Goal: Answer question/provide support: Share knowledge or assist other users

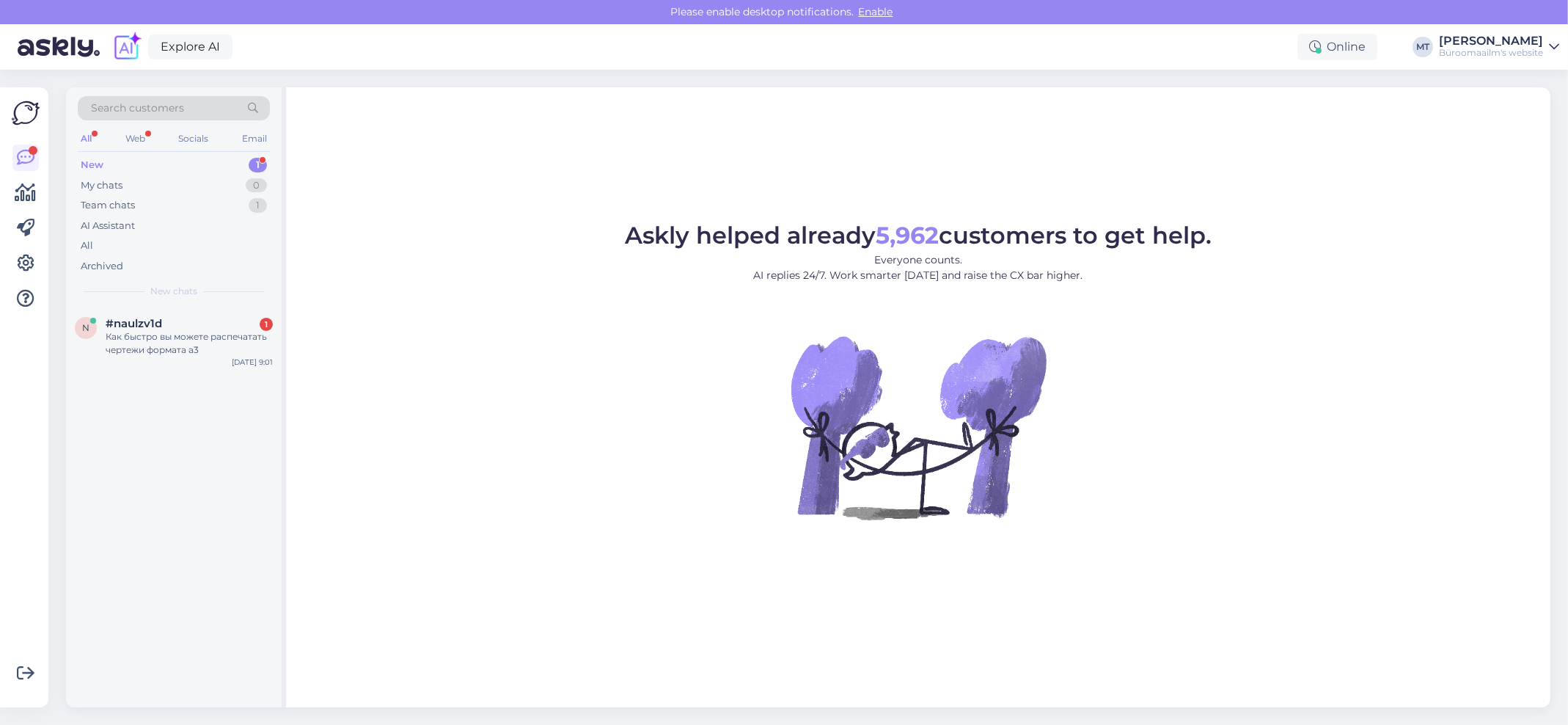
click at [96, 158] on div "New" at bounding box center [92, 165] width 23 height 15
click at [117, 343] on div "Как быстро вы можете распечатать чертежи формата а3" at bounding box center [189, 343] width 167 height 26
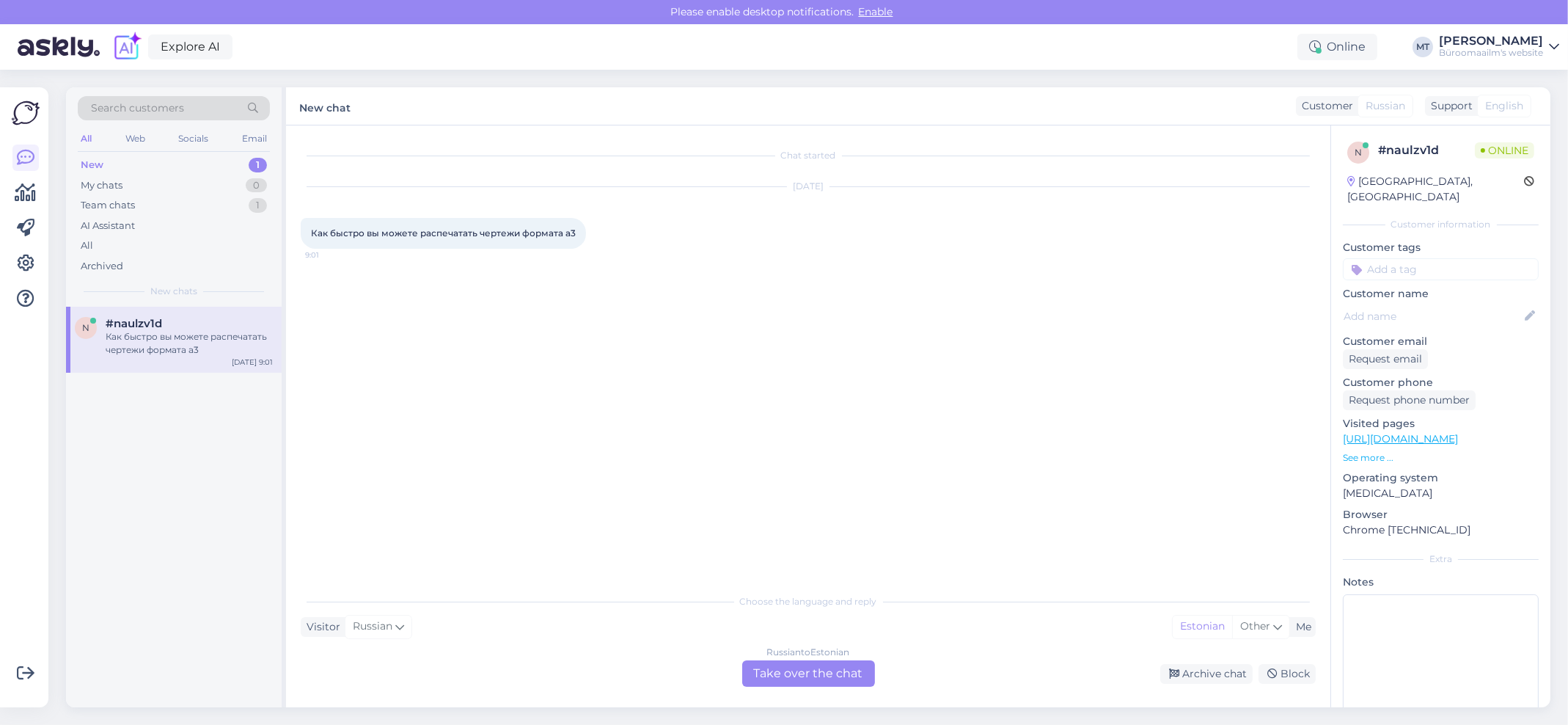
click at [798, 660] on div "Russian to Estonian Take over the chat" at bounding box center [808, 674] width 133 height 26
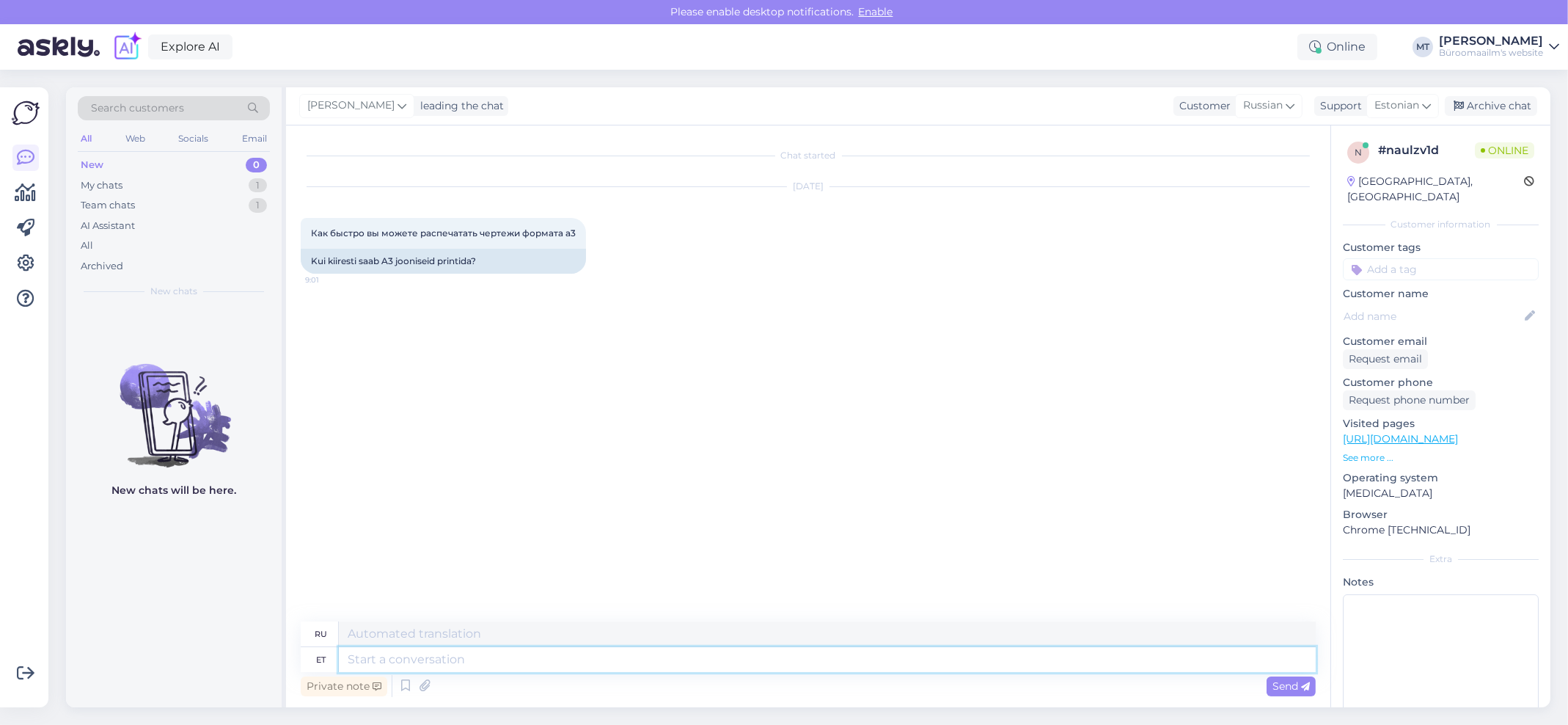
click at [407, 659] on textarea at bounding box center [827, 660] width 976 height 25
type textarea "t"
type textarea "Tere."
type textarea "Привет."
type textarea "Tere. Millises"
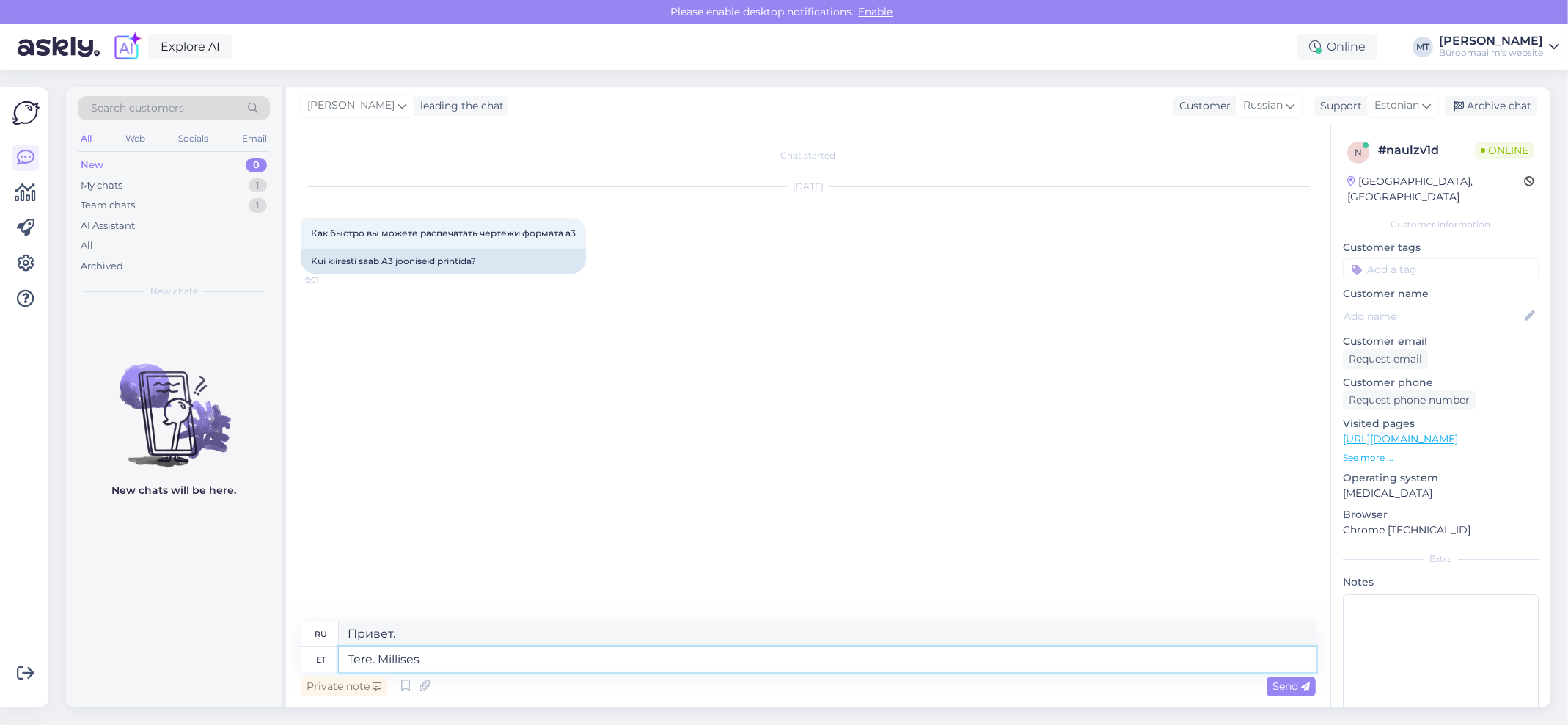
type textarea "Привет. В котором"
type textarea "Tere. Millises kaupluses s"
type textarea "Здравствуйте. В каком магазине?"
type textarea "Tere. Millises kaupluses soovite te"
type textarea "Здравствуйте. Какой магазин вы хотели бы посетить?"
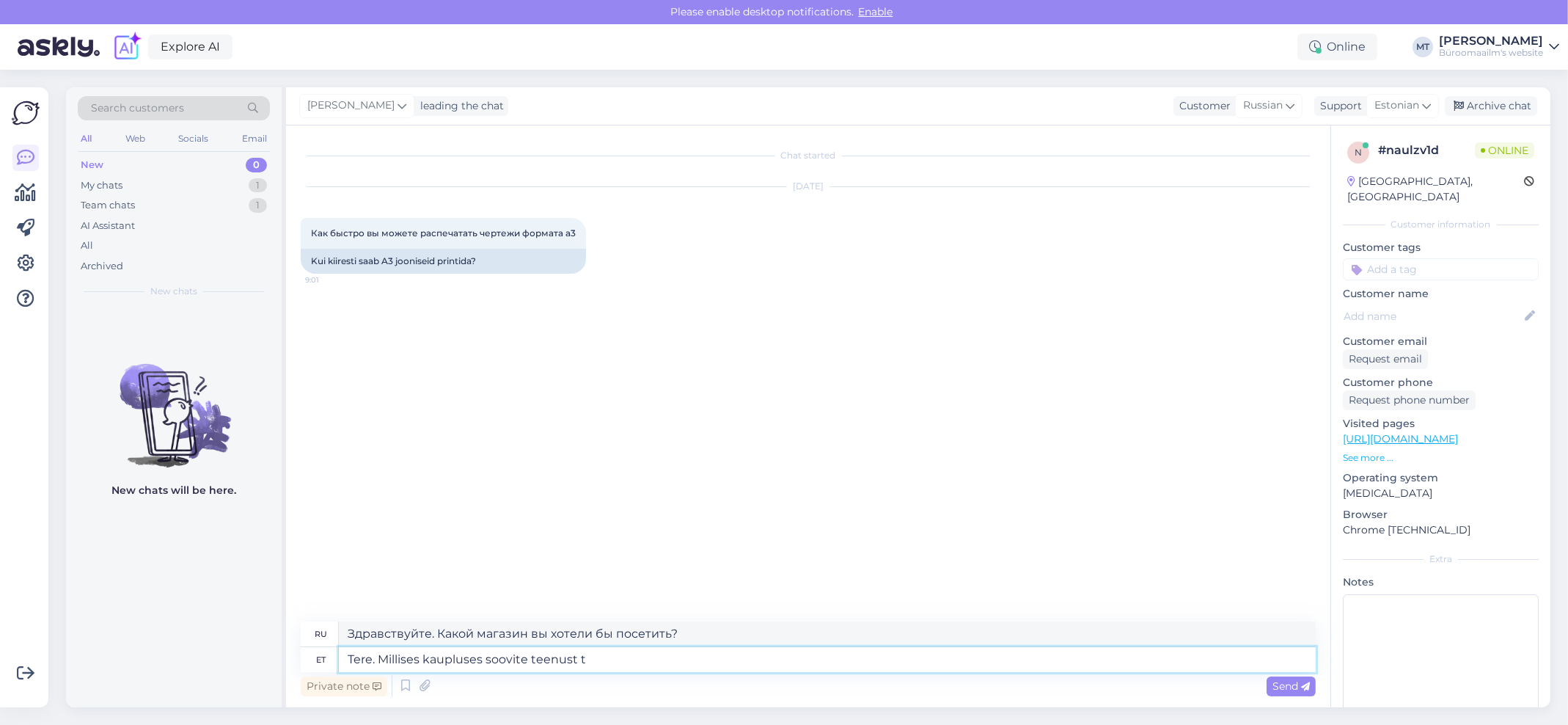
type textarea "Tere. Millises kaupluses soovite teenust te"
type textarea "Здравствуйте. В каком магазине вы хотели бы воспользоваться услугой?"
type textarea "Tere. Millises kaupluses soovite teenust teha"
type textarea "Здравствуйте. В каком магазине вы хотели бы получить услугу?"
type textarea "Tere. Millises kaupluses soovite teenust teha ?"
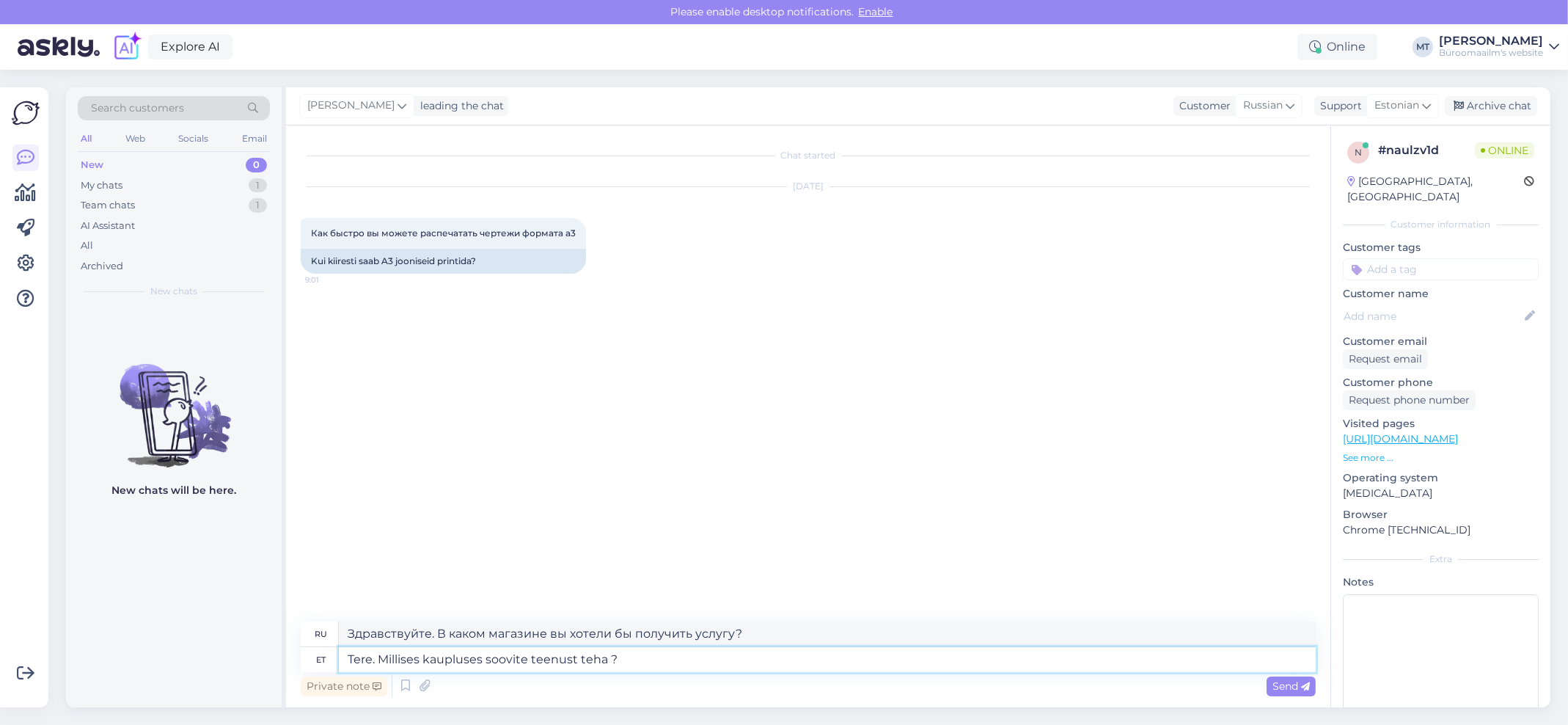
type textarea "Здравствуйте. В каком магазине вы хотели бы воспользоваться услугой?"
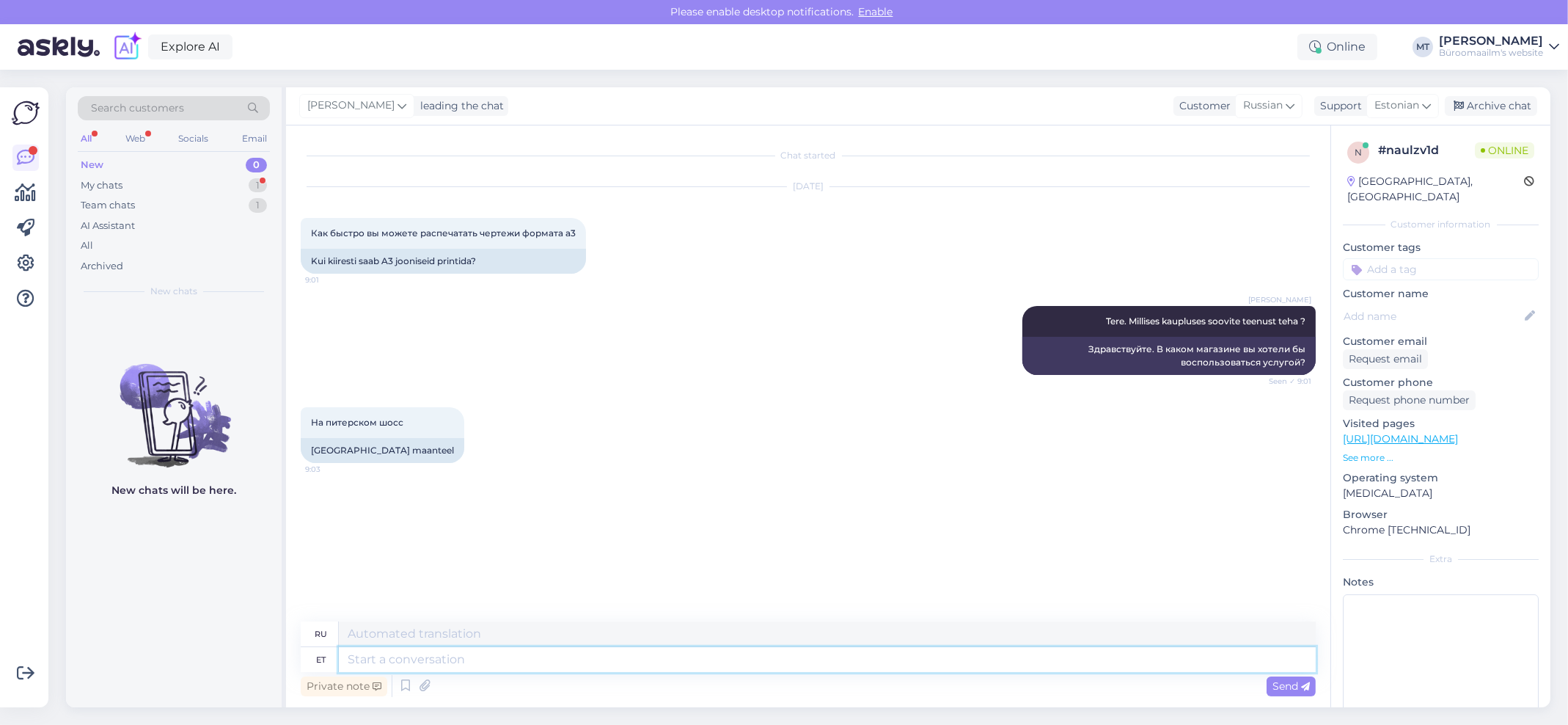
click at [481, 659] on textarea at bounding box center [827, 660] width 976 height 25
type textarea "Aitäh."
type textarea "Спасибо."
type textarea "Aitäh. Palun v"
type textarea "Спасибо. Пожалуйста."
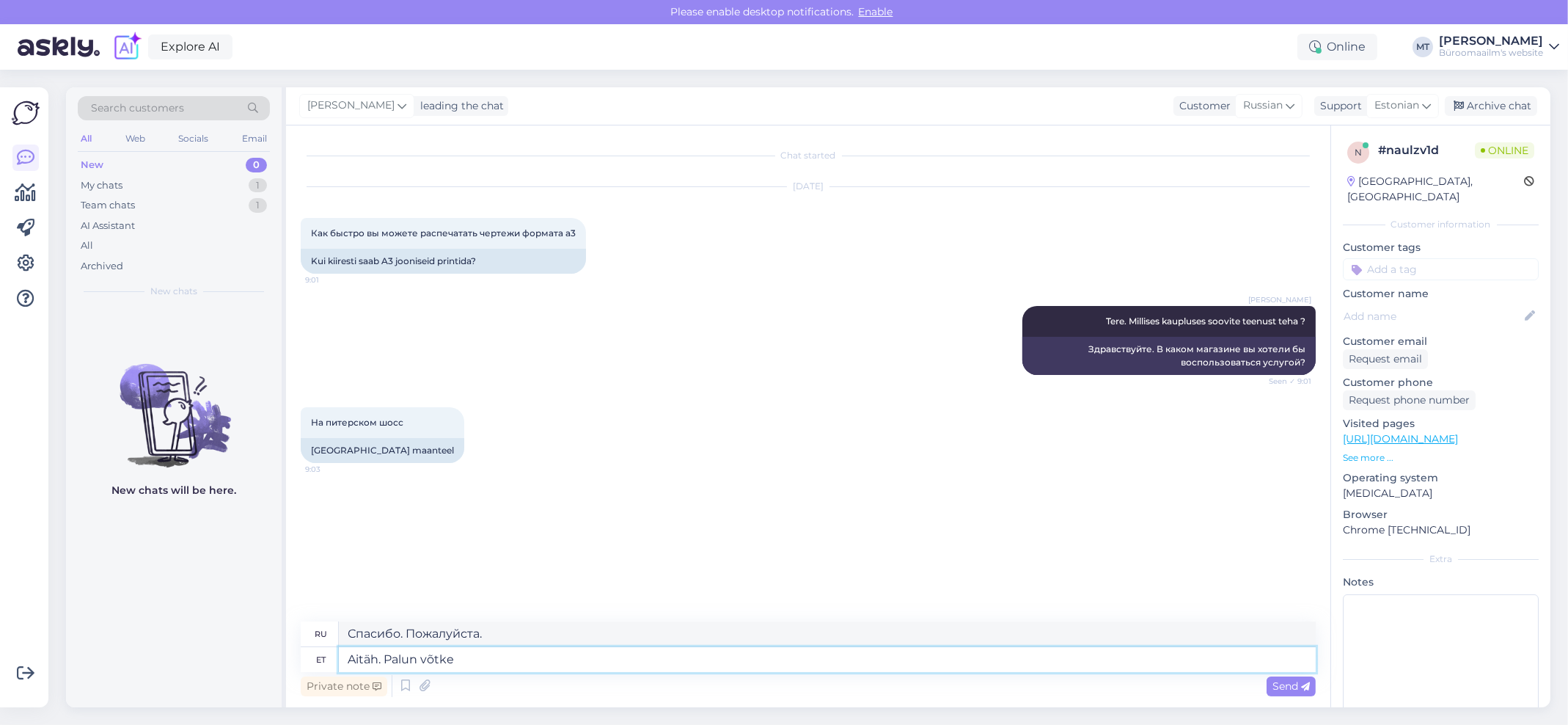
type textarea "Aitäh. Palun võtke"
type textarea "Спасибо. Пожалуйста, возьмите."
type textarea "Aitäh. Palun võtke ühendust"
type textarea "Спасибо. Свяжитесь со мной."
paste textarea "Teenused ja hooldus: (+372) 600 5142 teenused.peter@byroomaailm.ee"
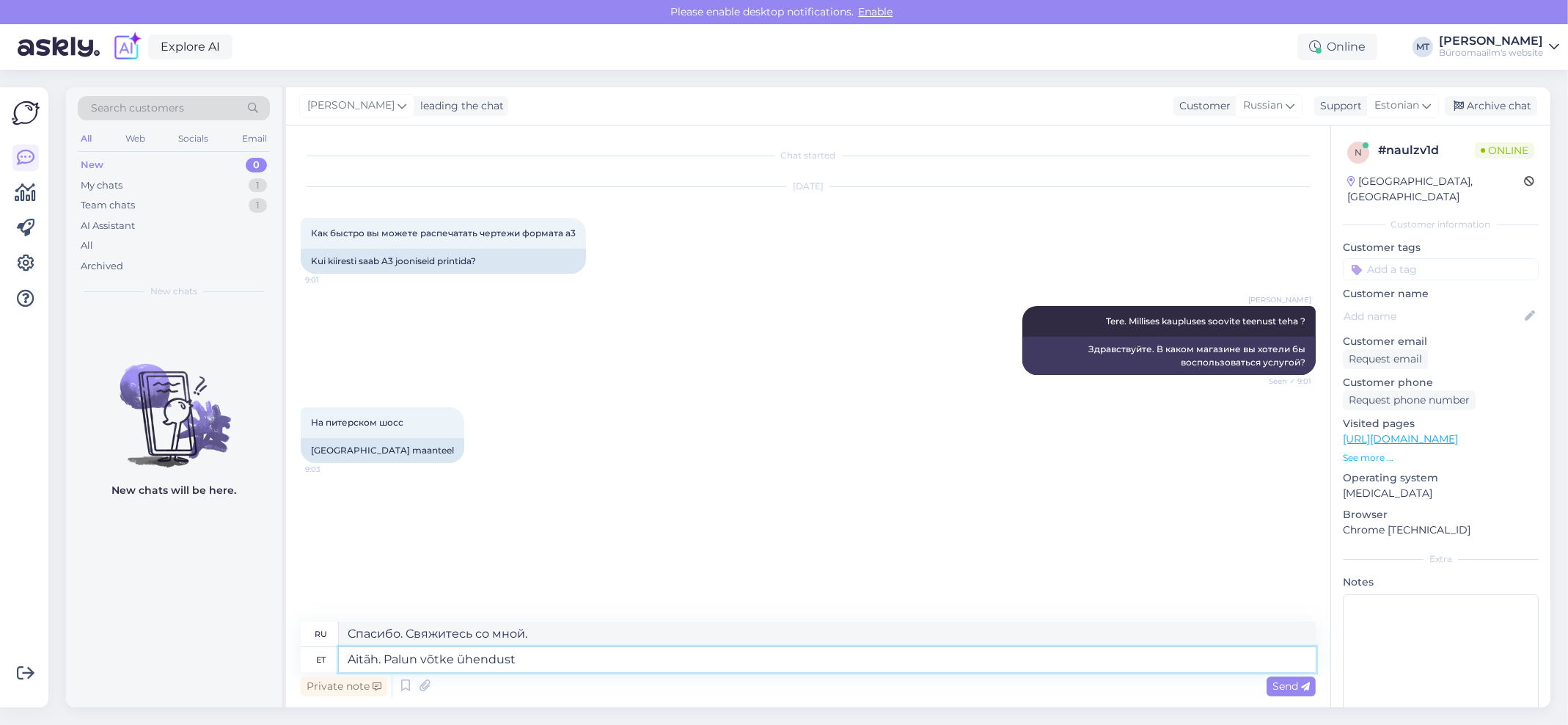
type textarea "Aitäh. Palun võtke ühendust Teenused ja hooldus: (+372) 600 5142 teenused.peter…"
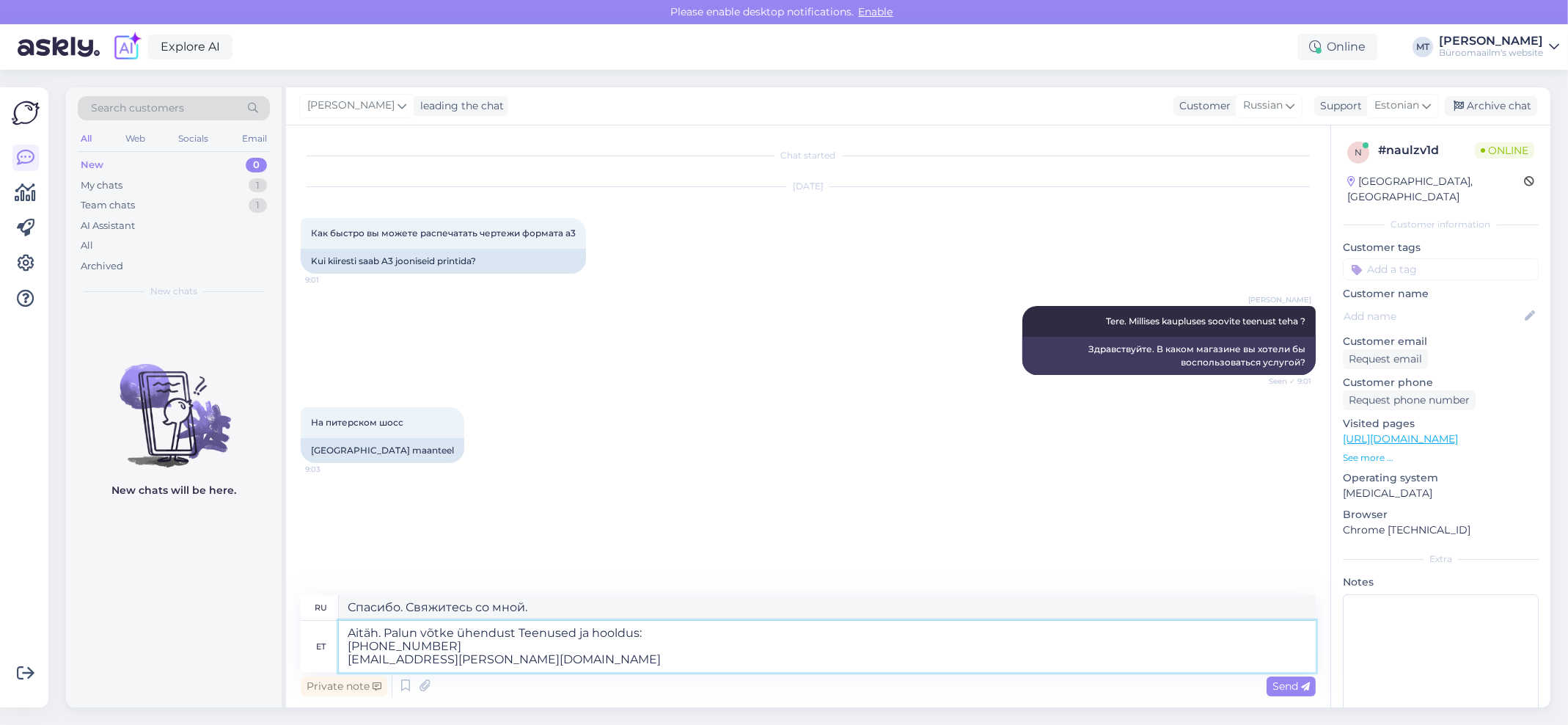
type textarea "Спасибо. Пожалуйста, свяжитесь со службой поддержки: (+372) 600 5142 teenused.p…"
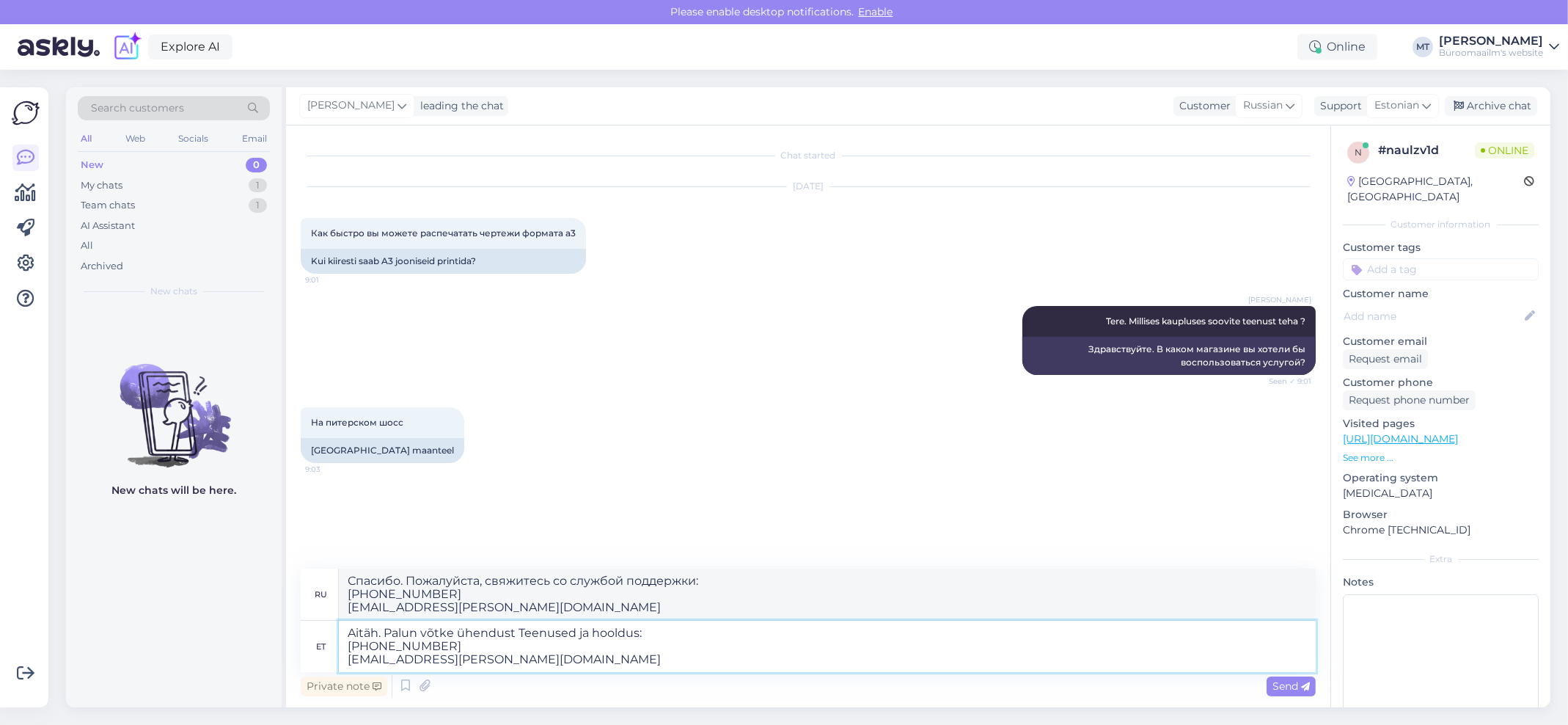
type textarea "Aitäh. Palun võtke ühendust Teenused ja hooldus: (+372) 600 5142 teenused.peter…"
click at [1283, 689] on span "Send" at bounding box center [1291, 685] width 37 height 13
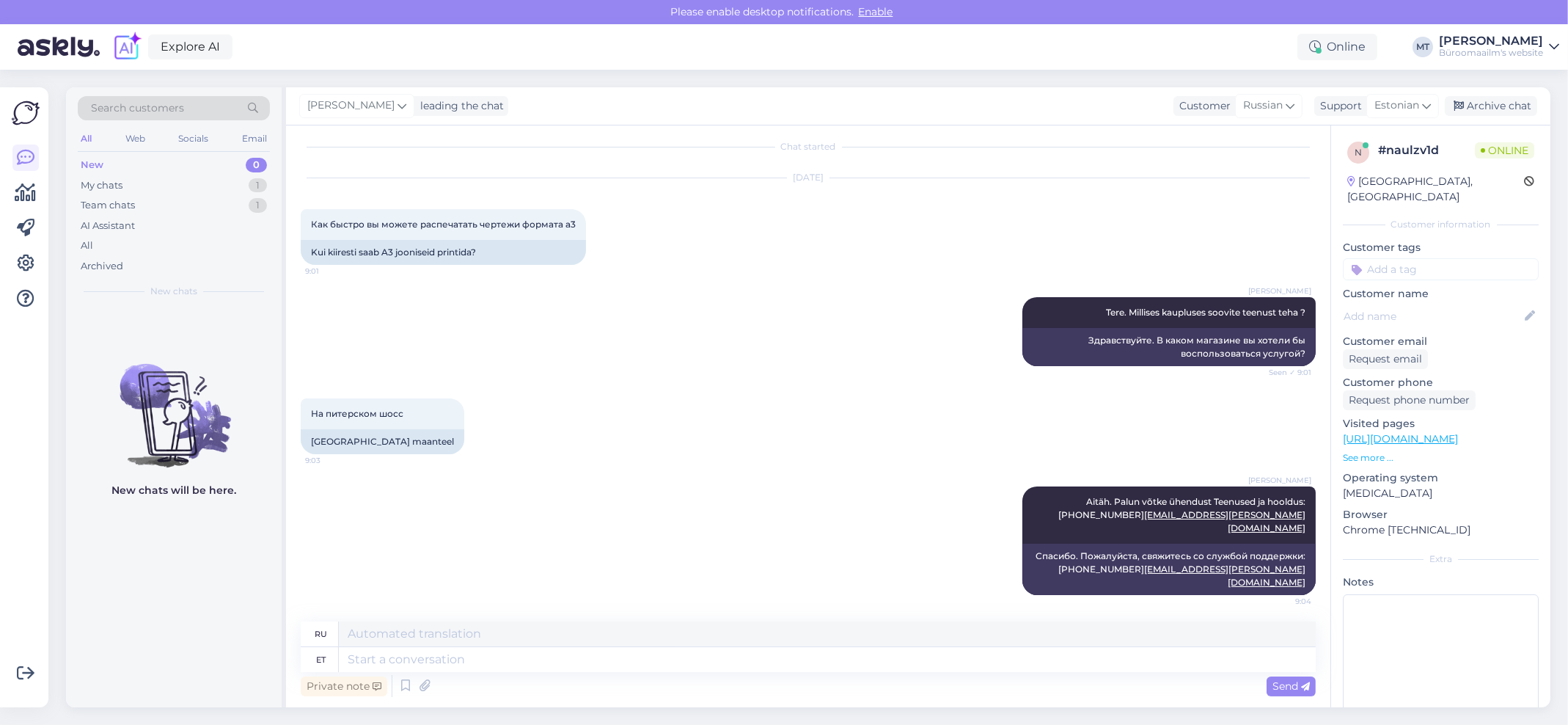
scroll to position [11, 0]
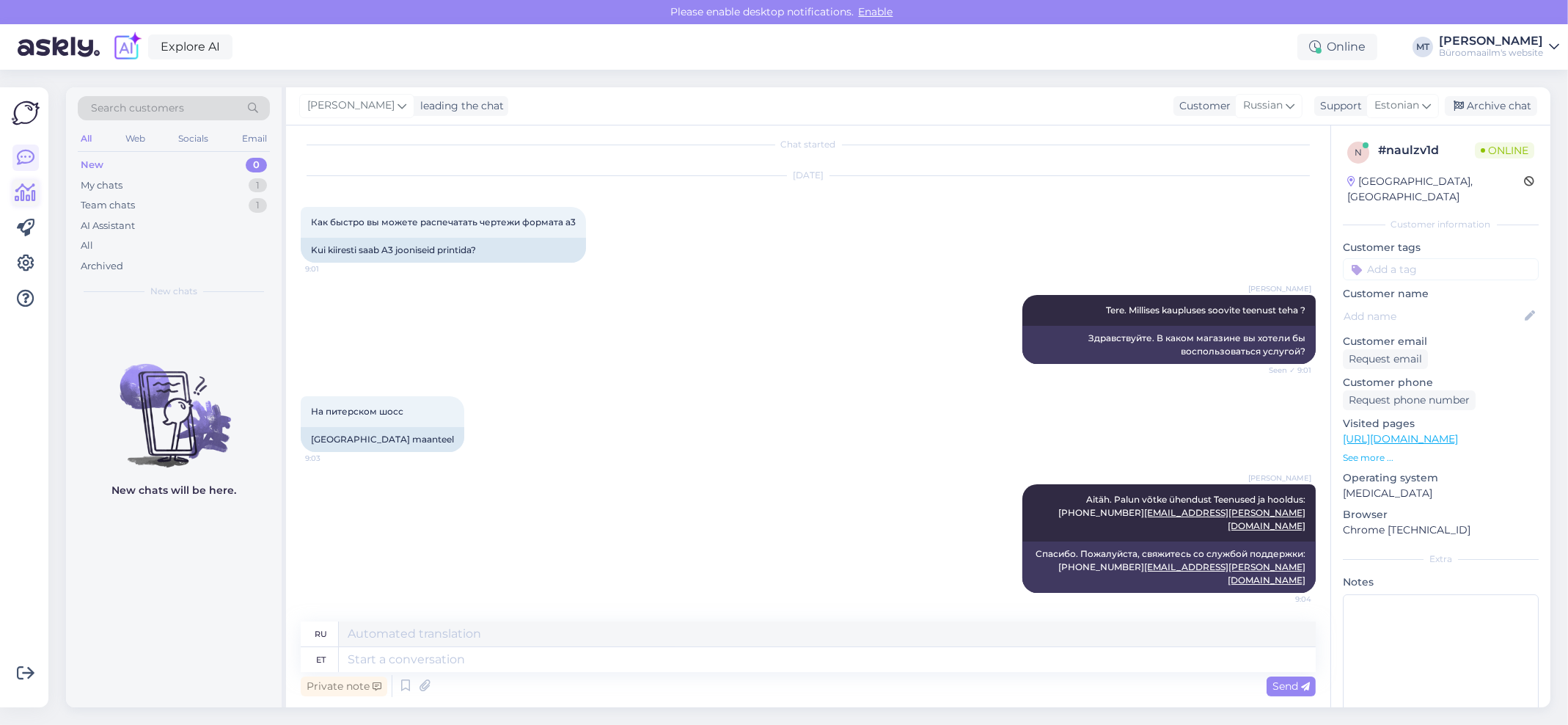
click at [19, 190] on icon at bounding box center [26, 193] width 21 height 18
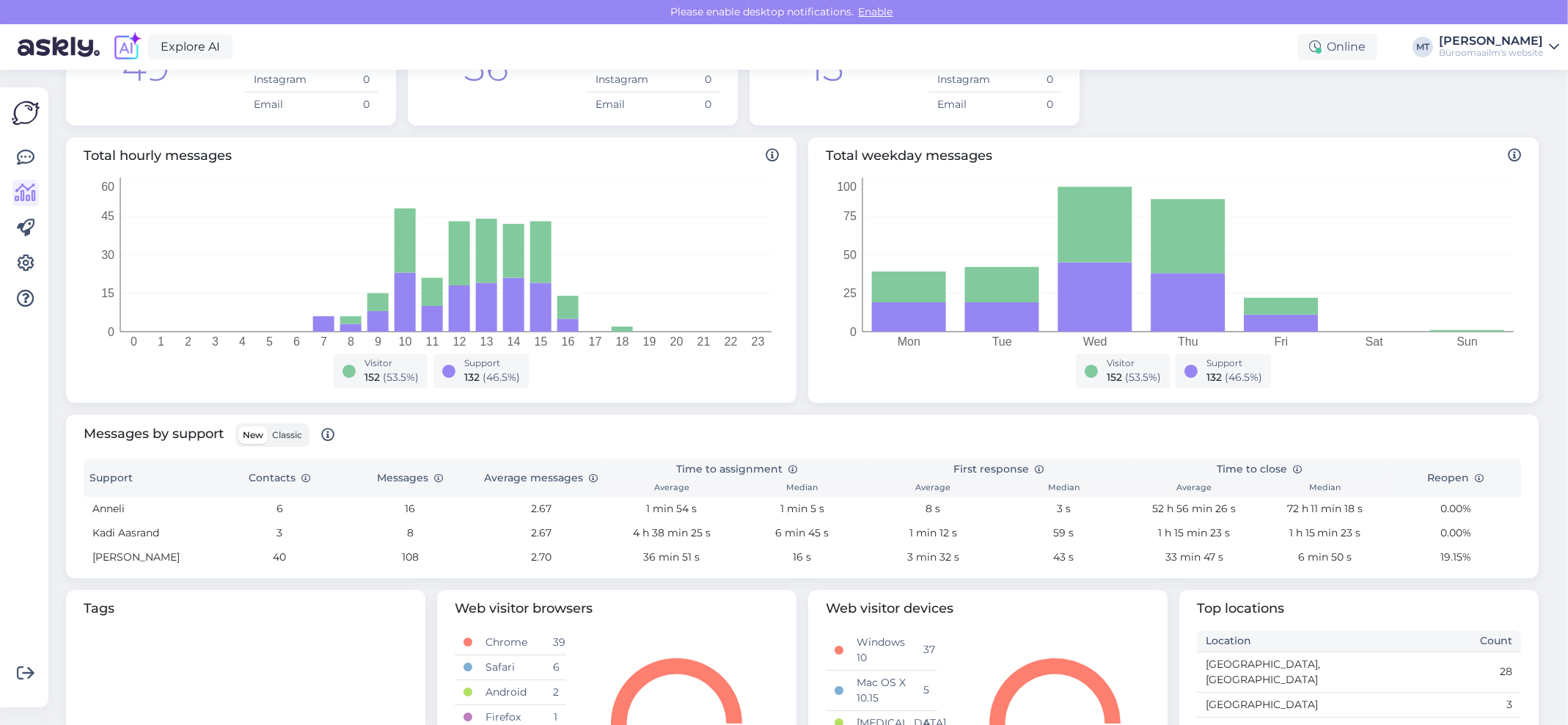
scroll to position [292, 0]
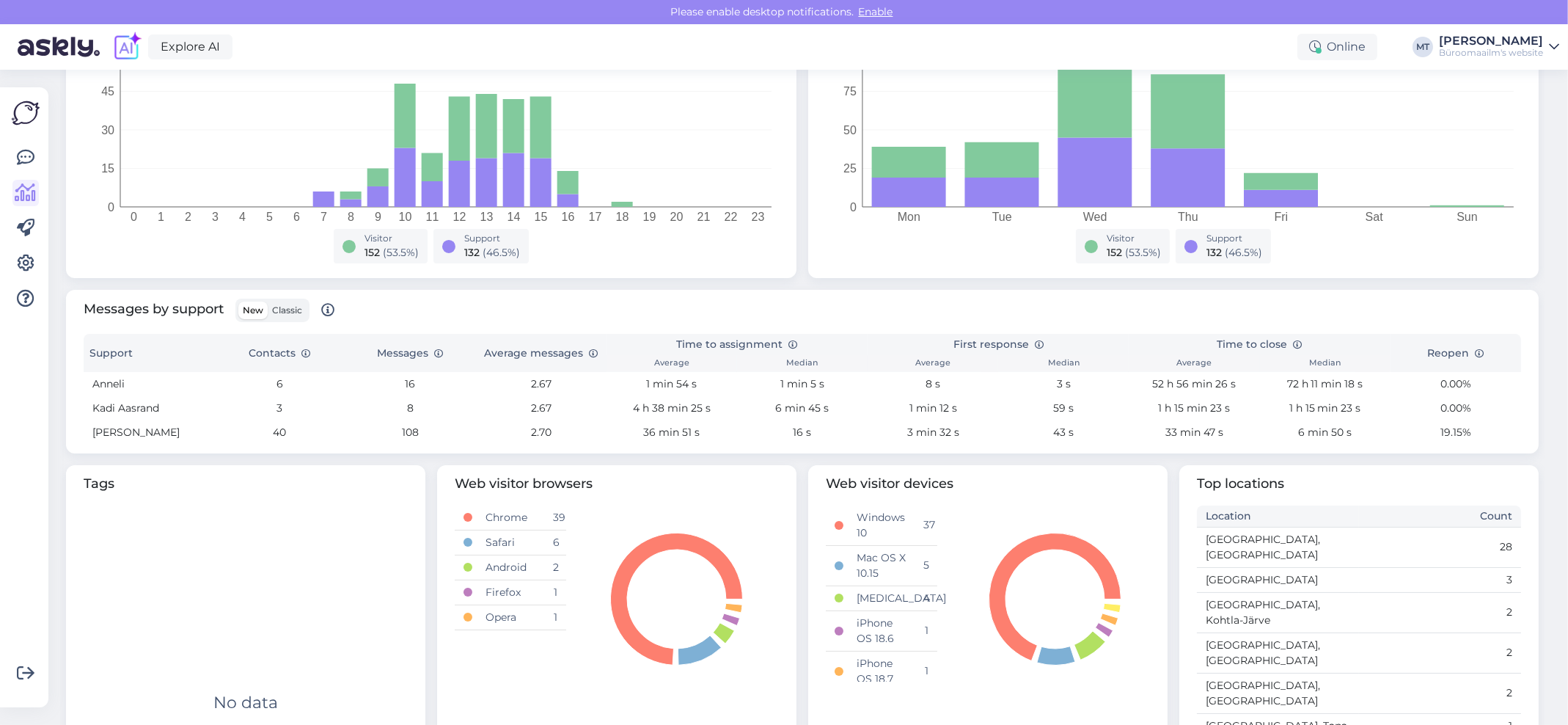
click at [288, 313] on span "Classic" at bounding box center [287, 310] width 30 height 11
click at [267, 302] on input "Classic" at bounding box center [267, 302] width 0 height 0
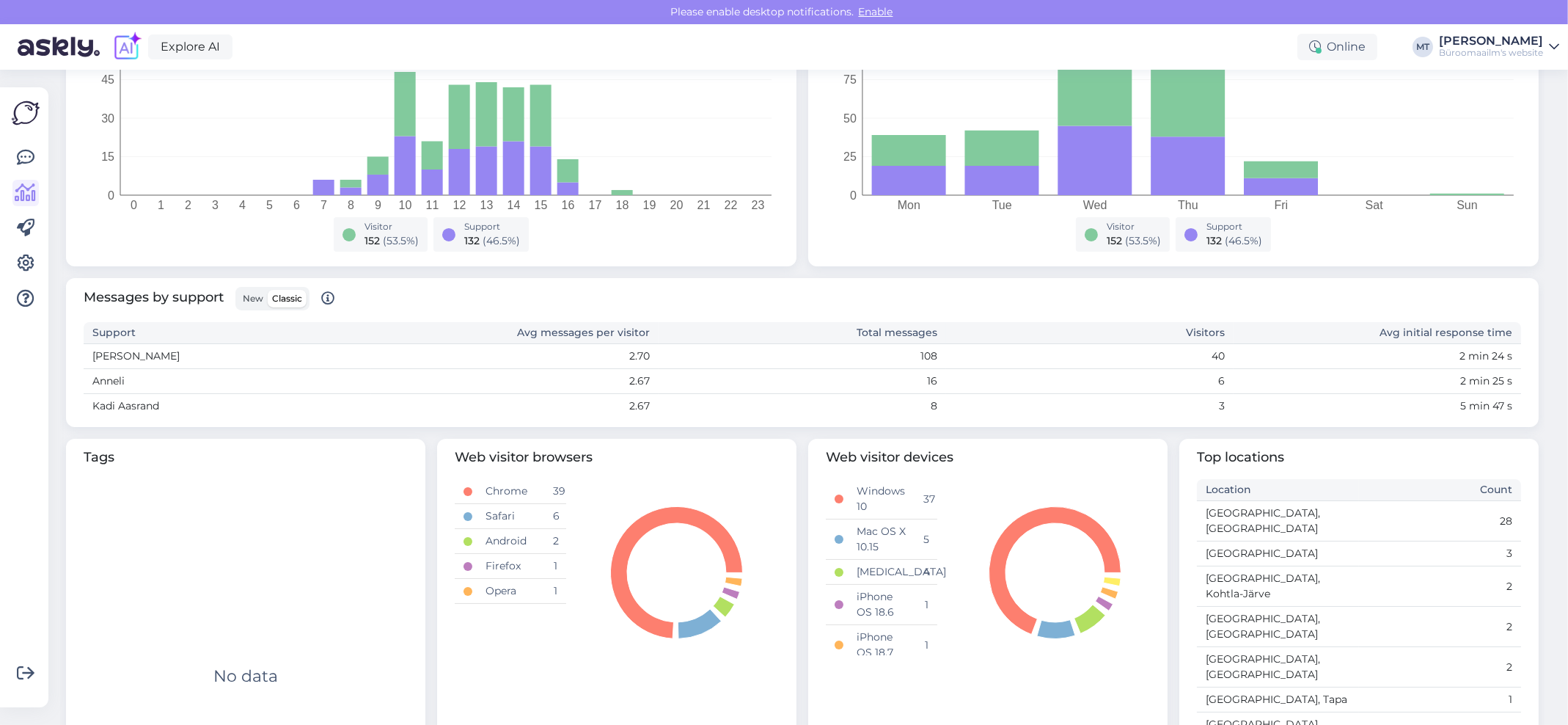
scroll to position [363, 0]
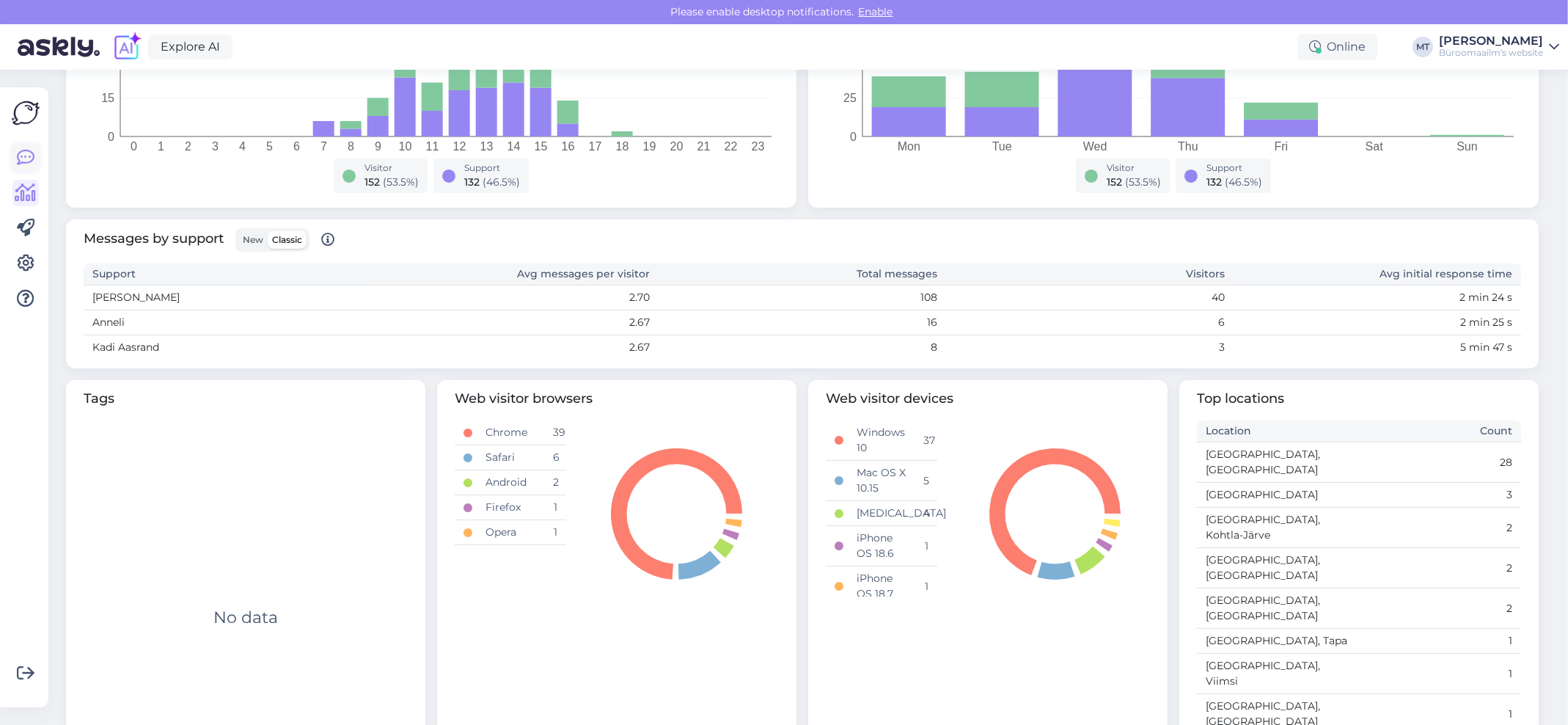
click at [22, 162] on icon at bounding box center [26, 157] width 18 height 18
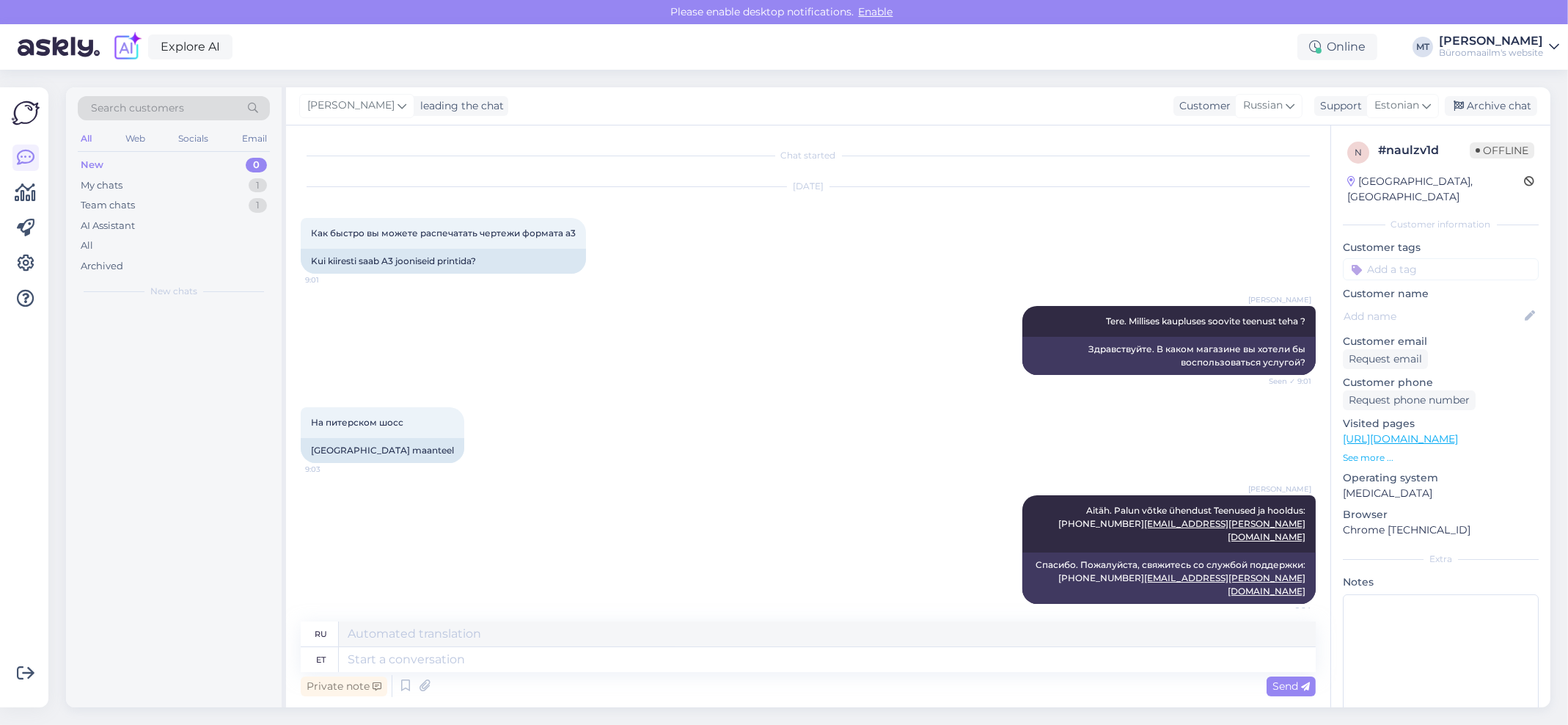
scroll to position [12, 0]
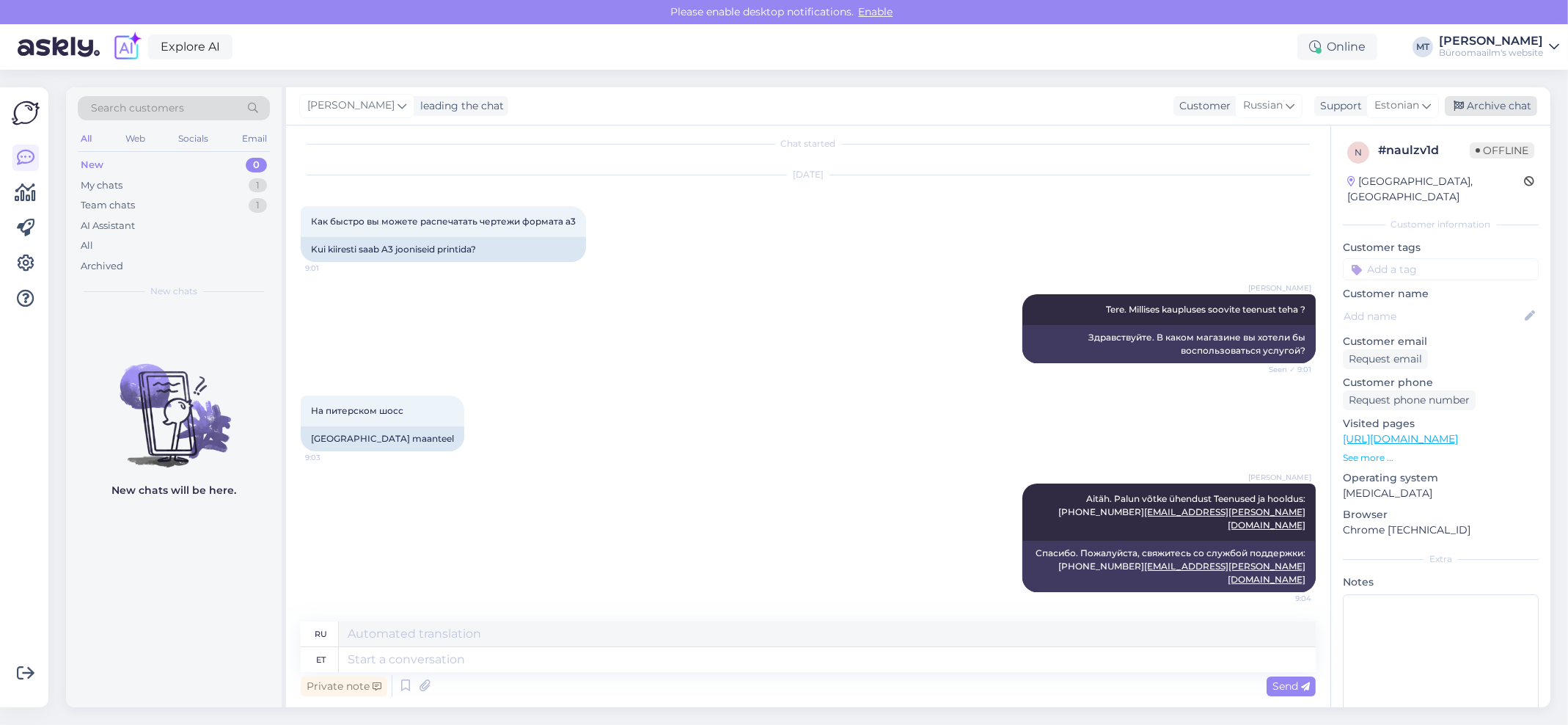
click at [1498, 107] on div "Archive chat" at bounding box center [1490, 106] width 93 height 19
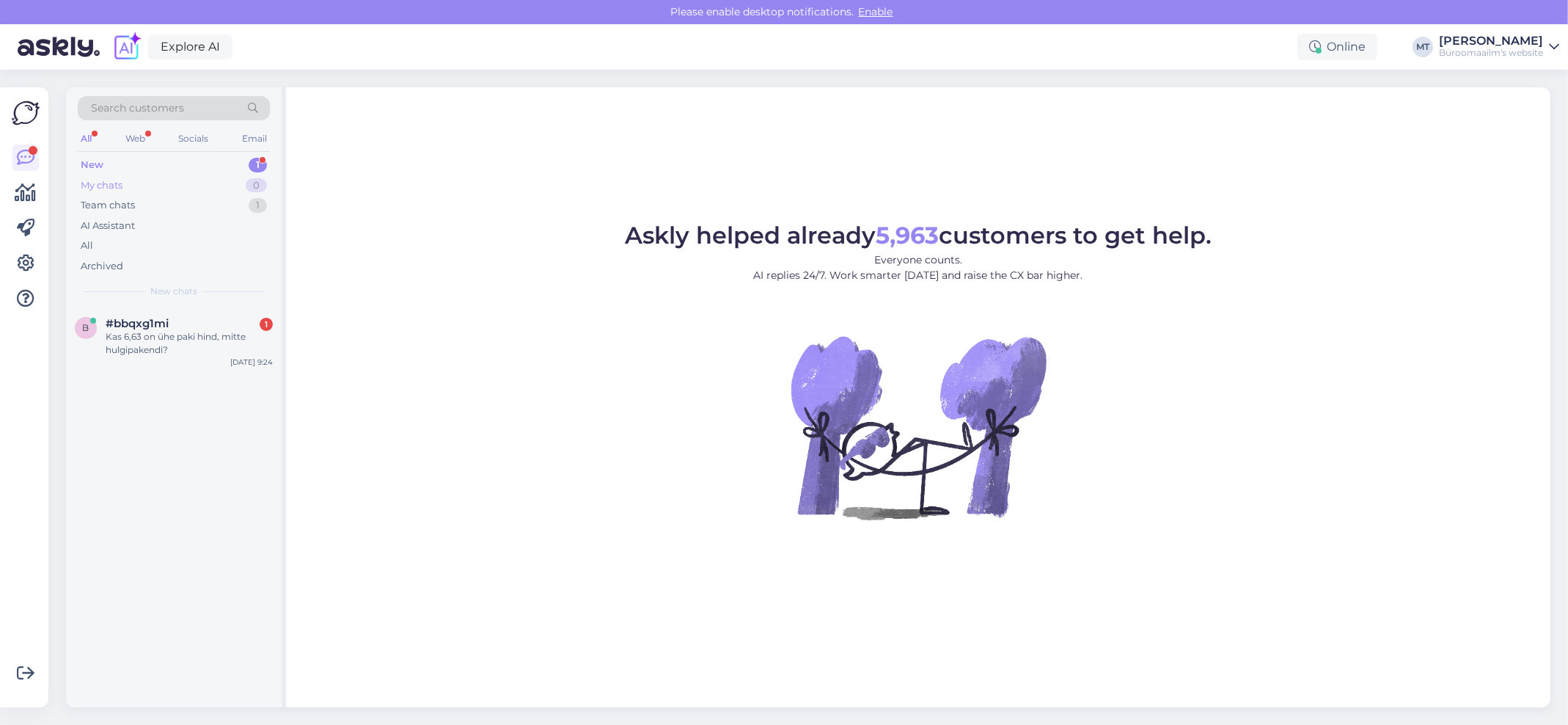
click at [109, 186] on div "My chats" at bounding box center [102, 185] width 42 height 15
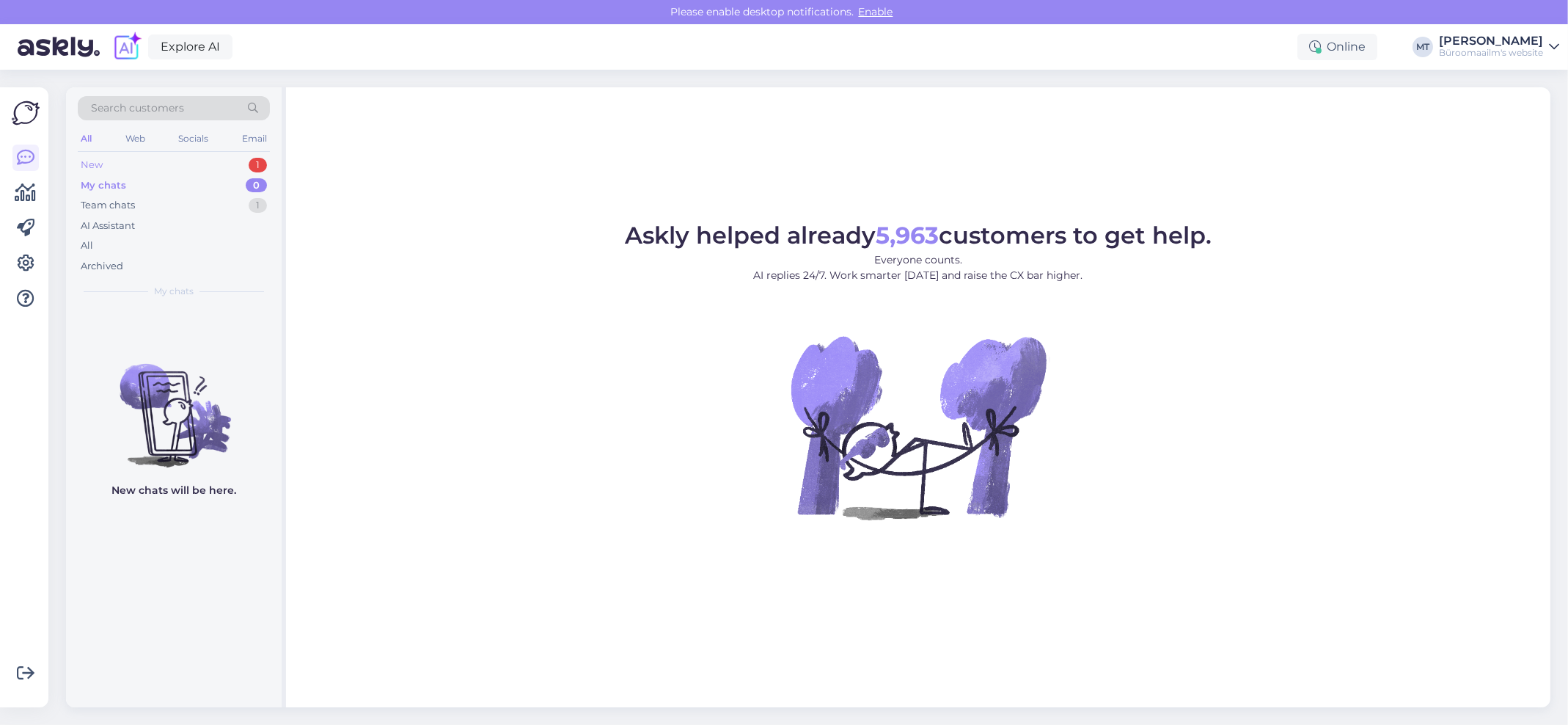
click at [96, 161] on div "New" at bounding box center [92, 165] width 22 height 15
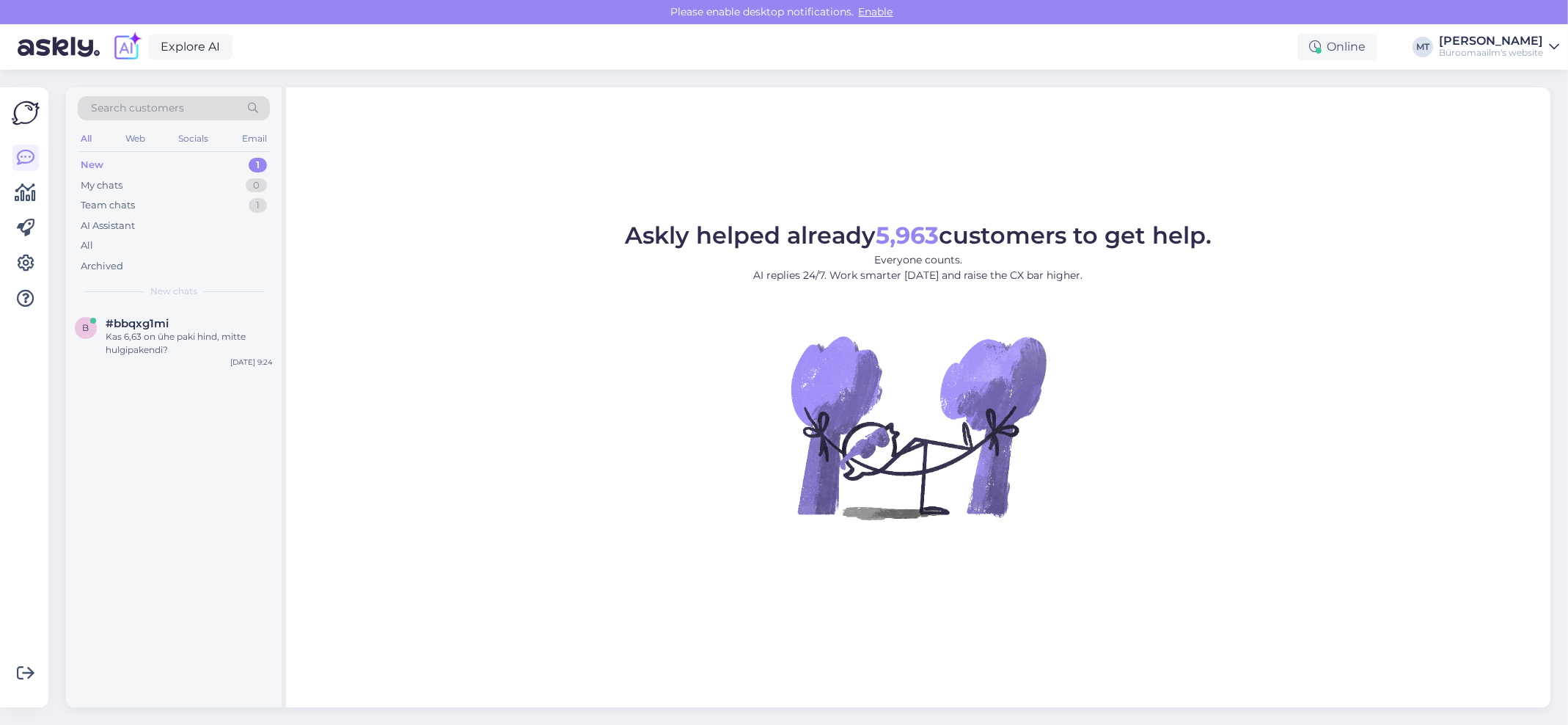
drag, startPoint x: 138, startPoint y: 329, endPoint x: 283, endPoint y: 377, distance: 152.7
click at [138, 330] on div "#bbqxg1mi Kas 6,63 on ühe paki hind, mitte hulgipakendi?" at bounding box center [189, 337] width 167 height 40
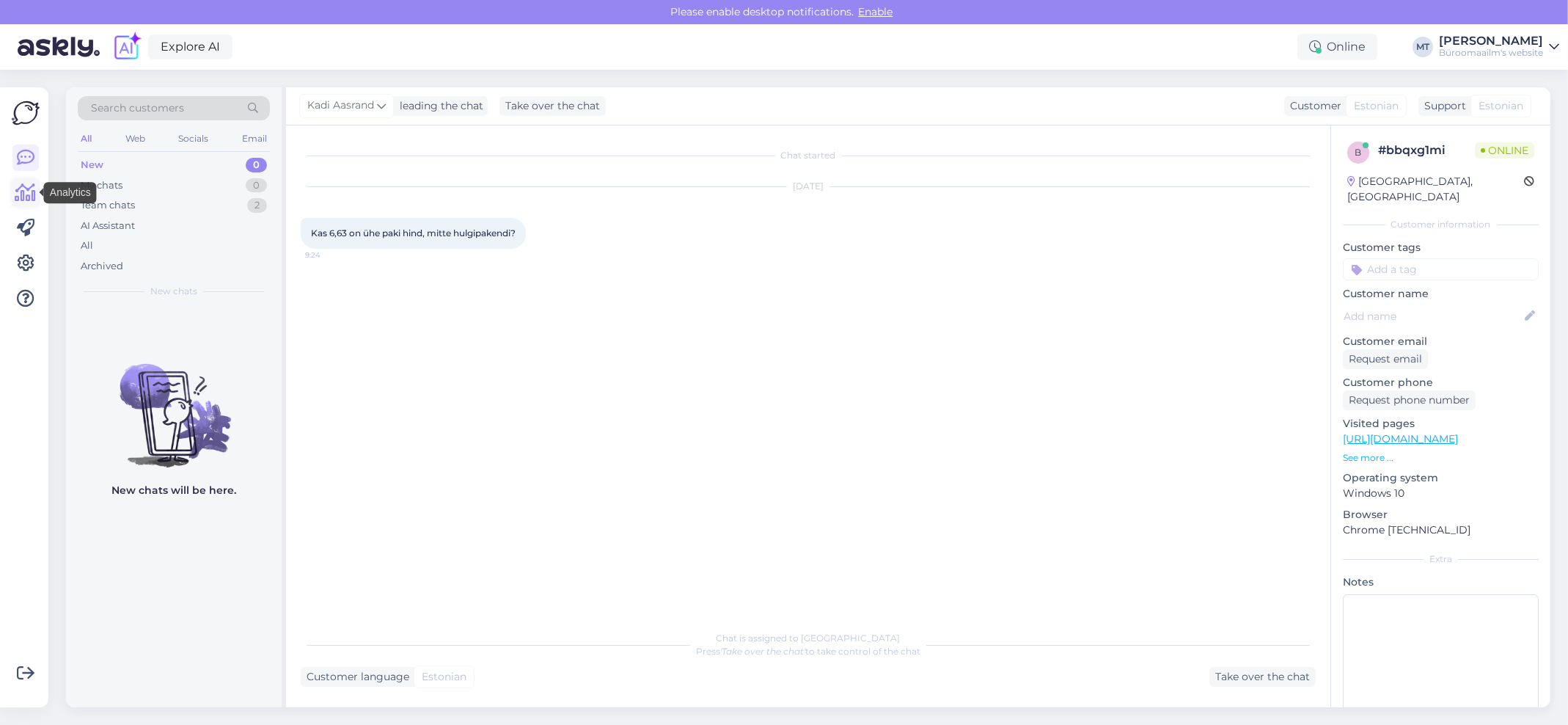
click at [25, 195] on icon at bounding box center [26, 193] width 21 height 18
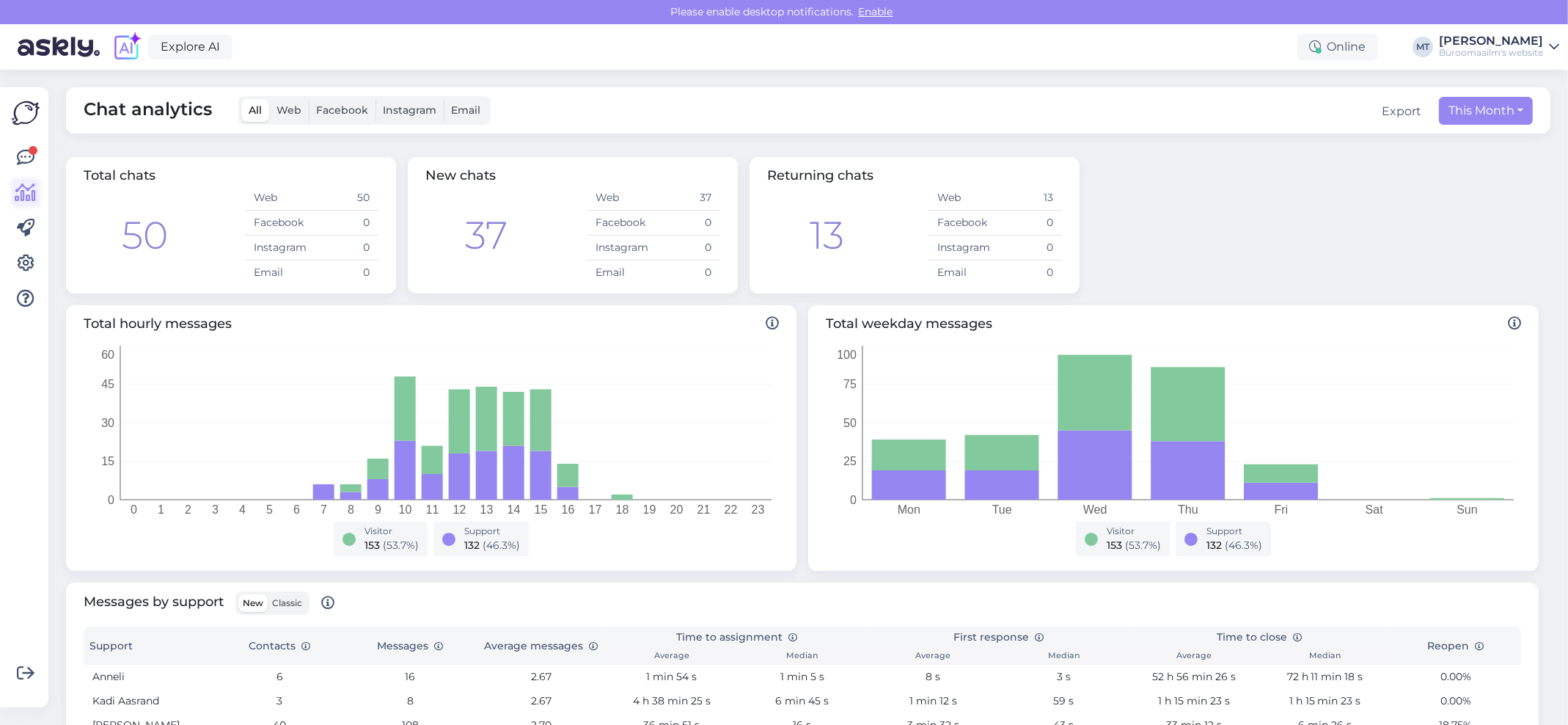
click at [37, 188] on link at bounding box center [26, 193] width 26 height 26
click at [23, 168] on link at bounding box center [26, 158] width 26 height 26
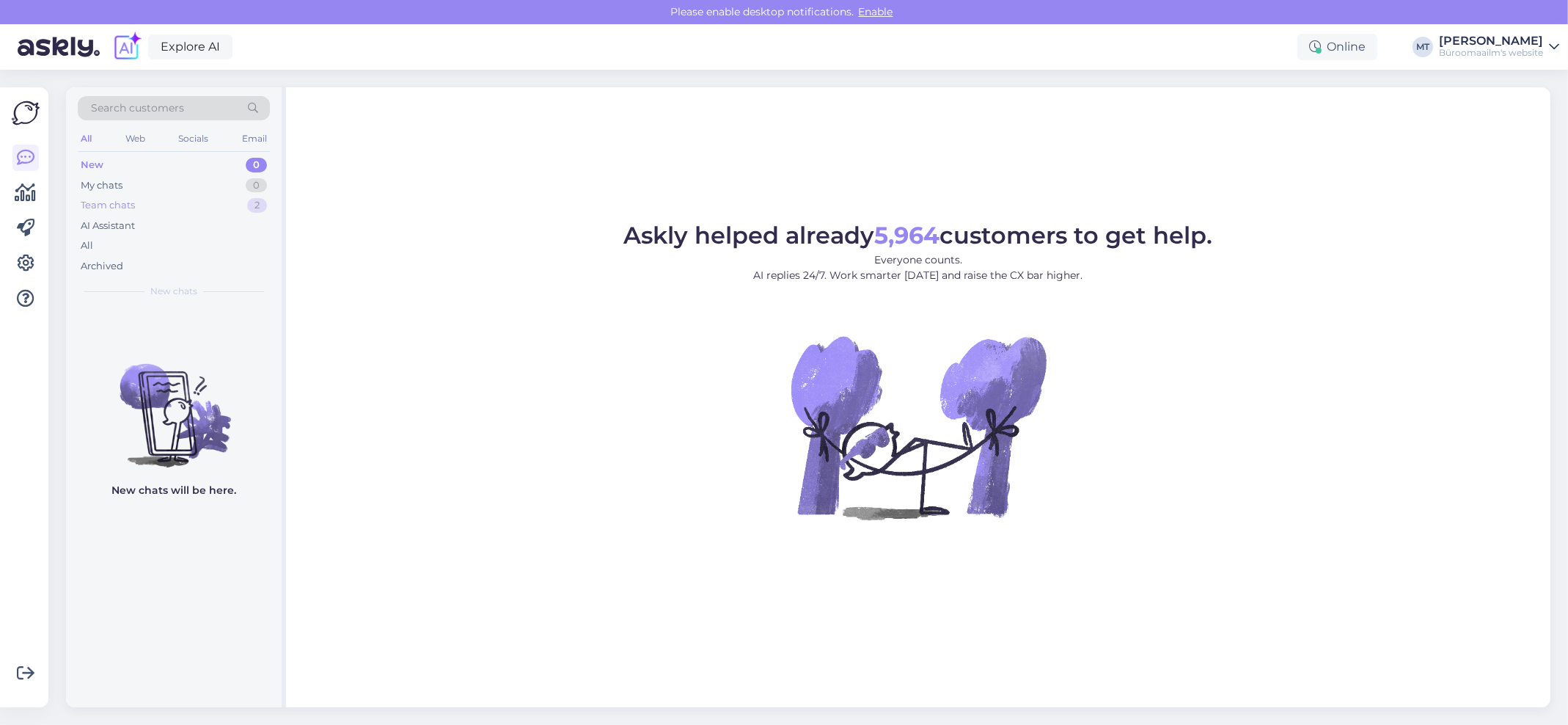
click at [93, 208] on div "Team chats" at bounding box center [108, 205] width 54 height 15
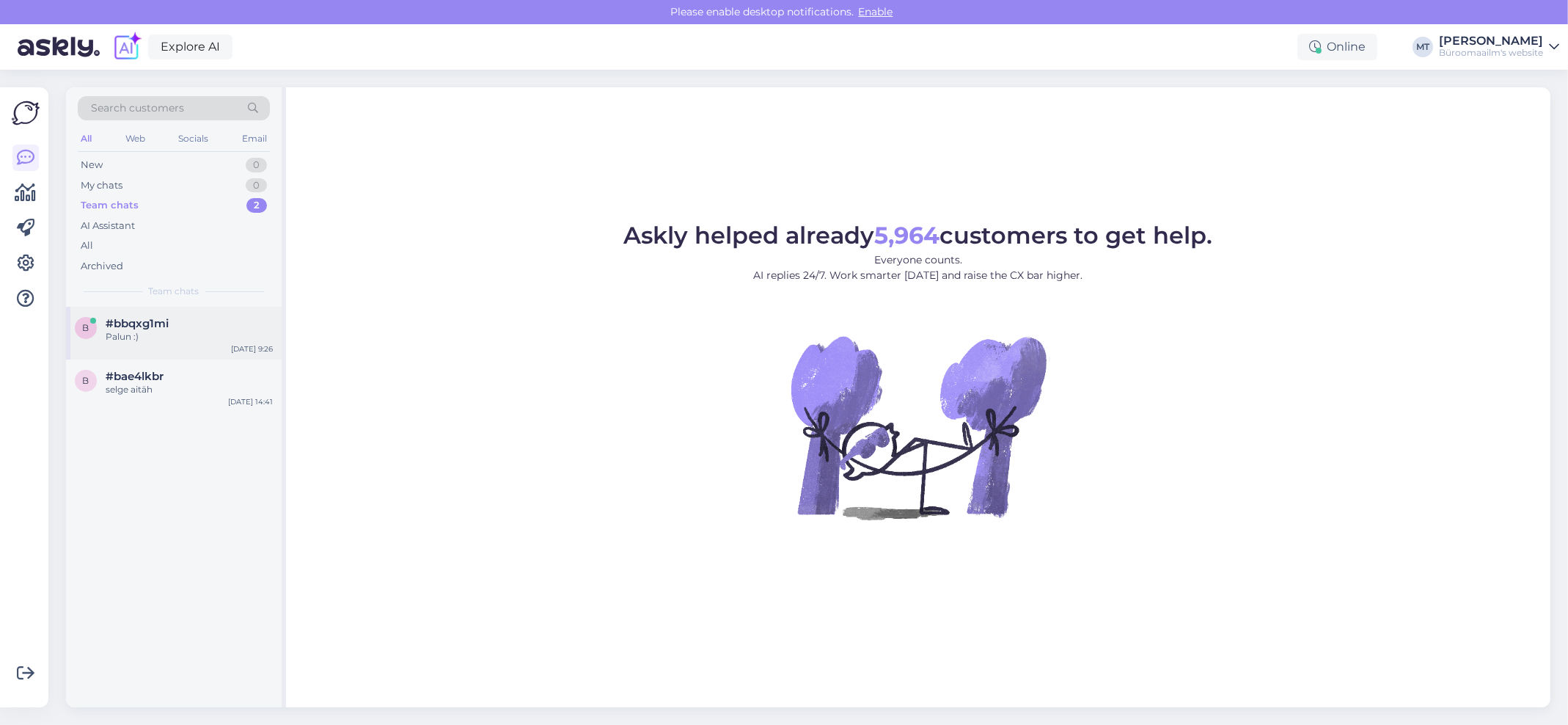
click at [134, 325] on span "#bbqxg1mi" at bounding box center [137, 324] width 63 height 13
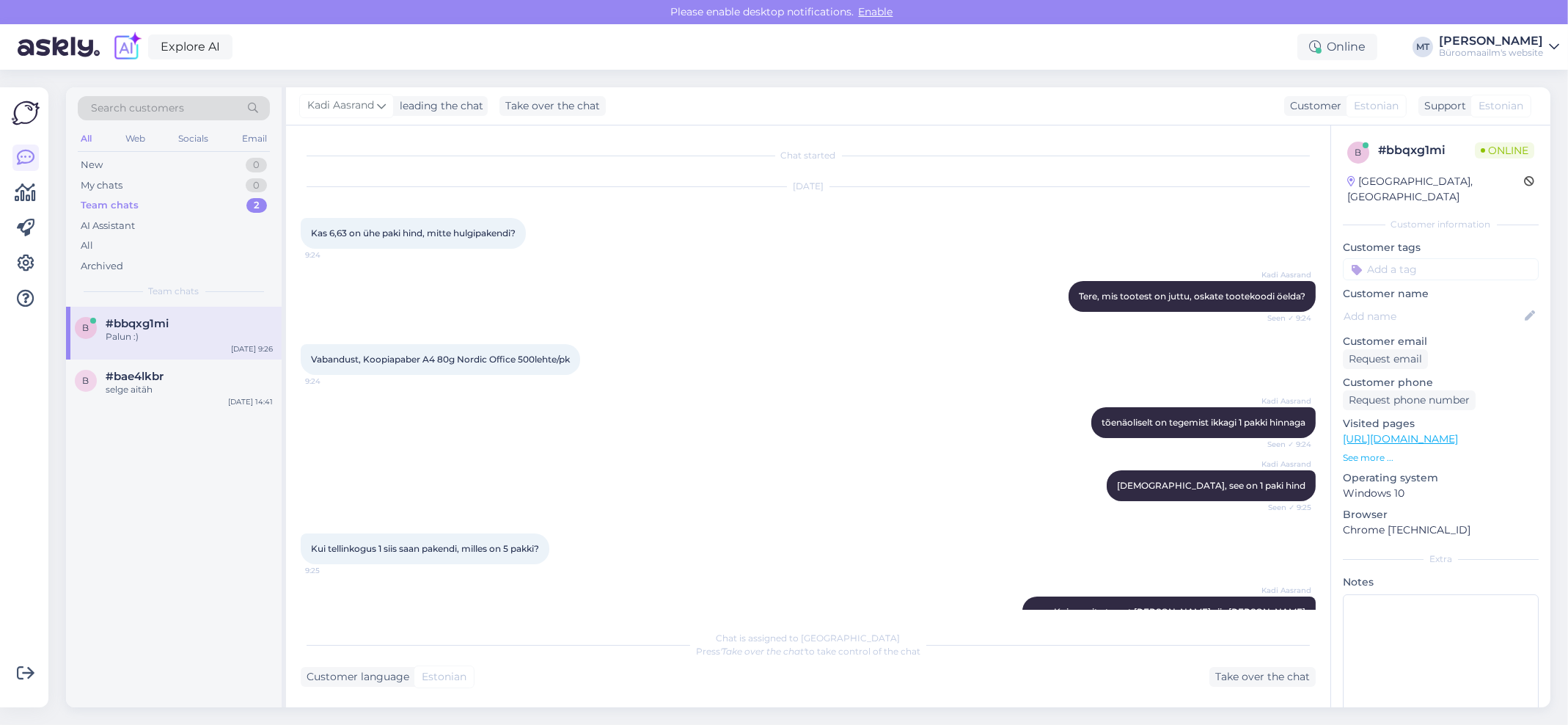
scroll to position [173, 0]
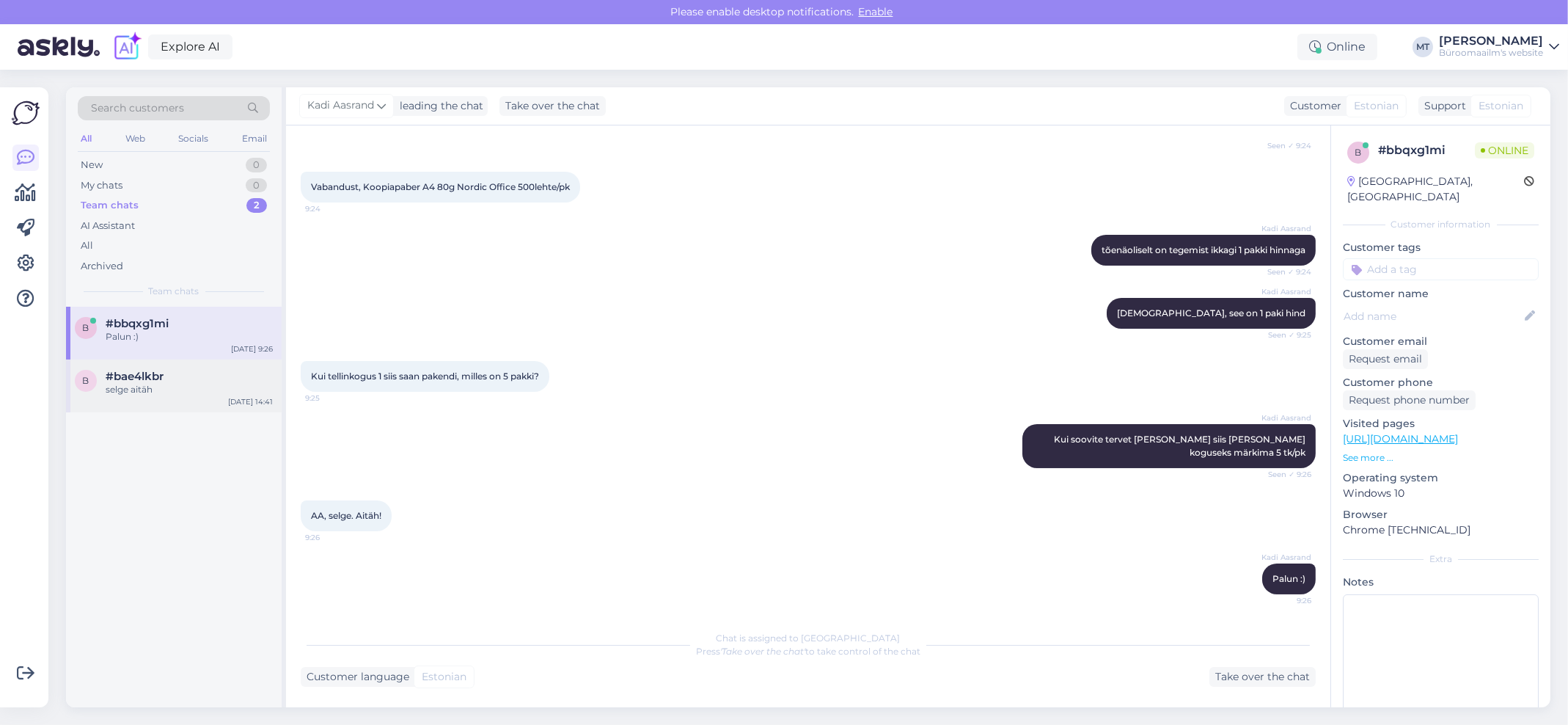
click at [124, 391] on div "selge aitäh" at bounding box center [189, 389] width 167 height 13
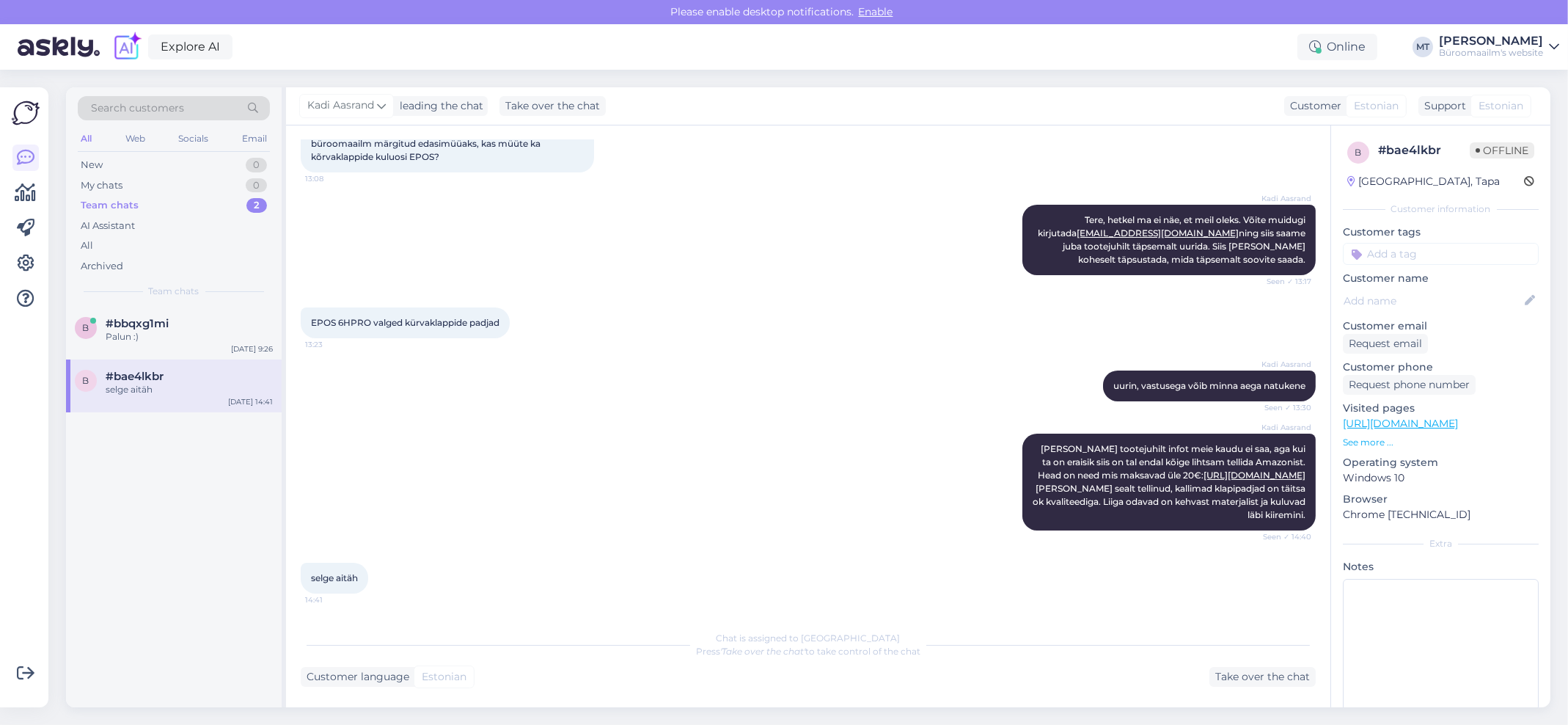
scroll to position [168, 0]
click at [92, 163] on div "New" at bounding box center [92, 165] width 22 height 15
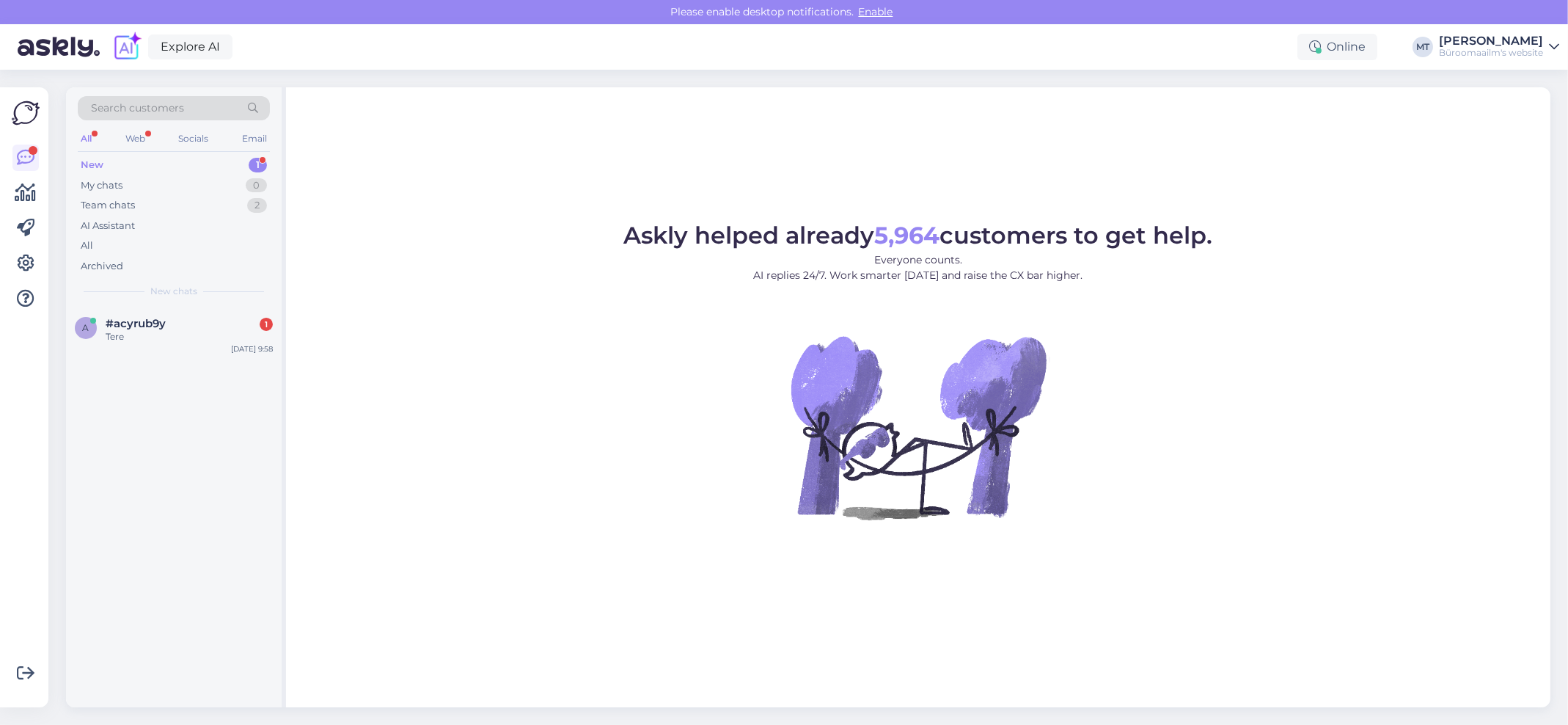
click at [94, 158] on div "New" at bounding box center [92, 165] width 23 height 15
click at [127, 322] on span "#acyrub9y" at bounding box center [135, 324] width 60 height 13
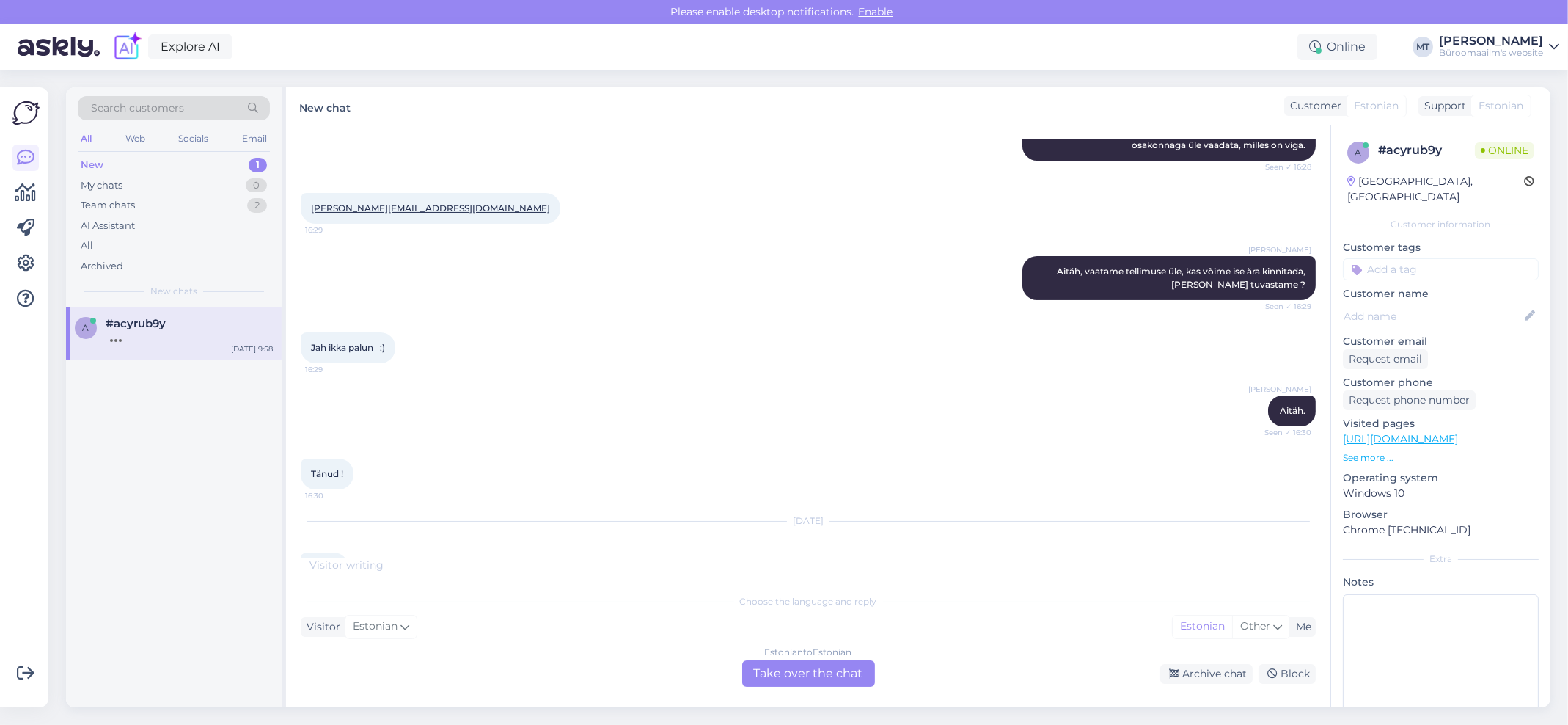
scroll to position [611, 0]
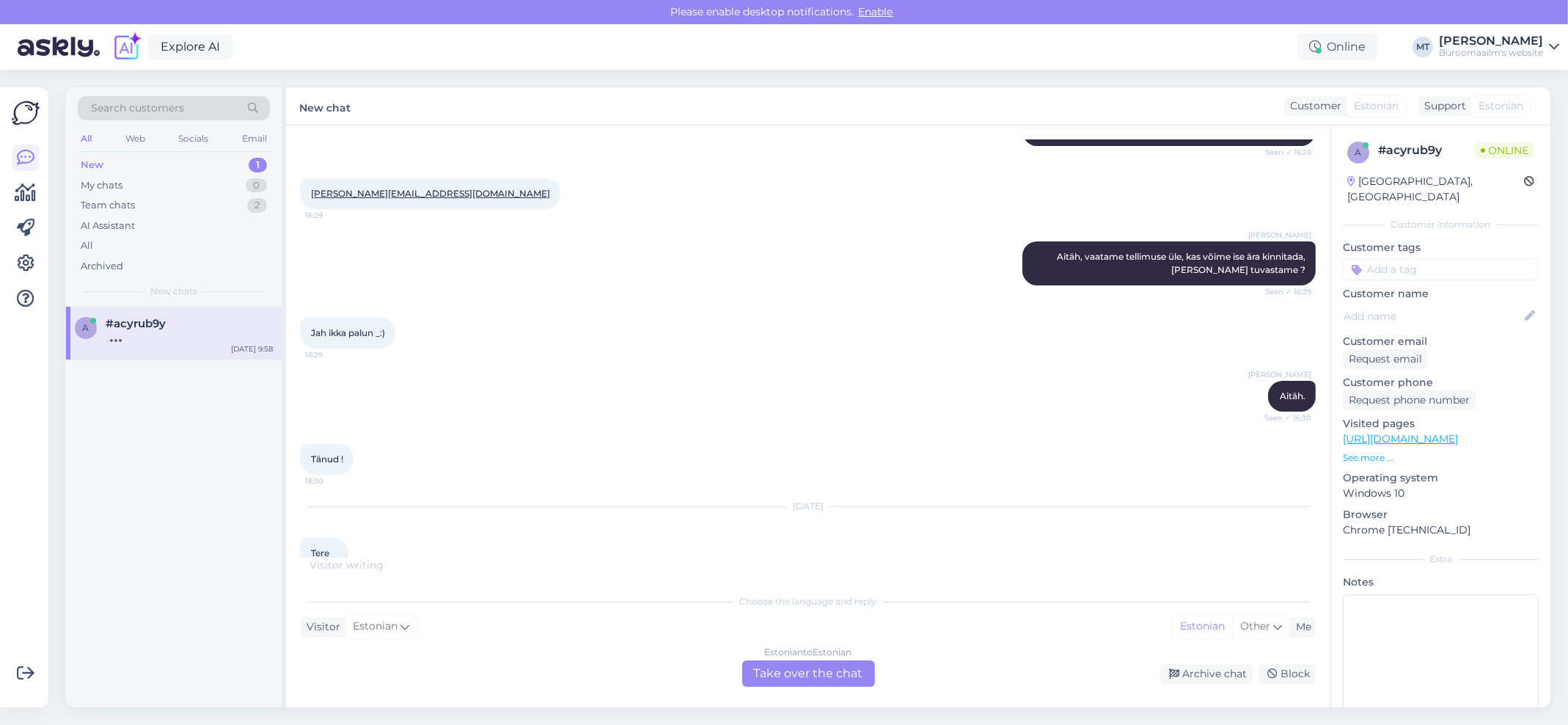
click at [826, 668] on div "Estonian to Estonian Take over the chat" at bounding box center [808, 674] width 133 height 26
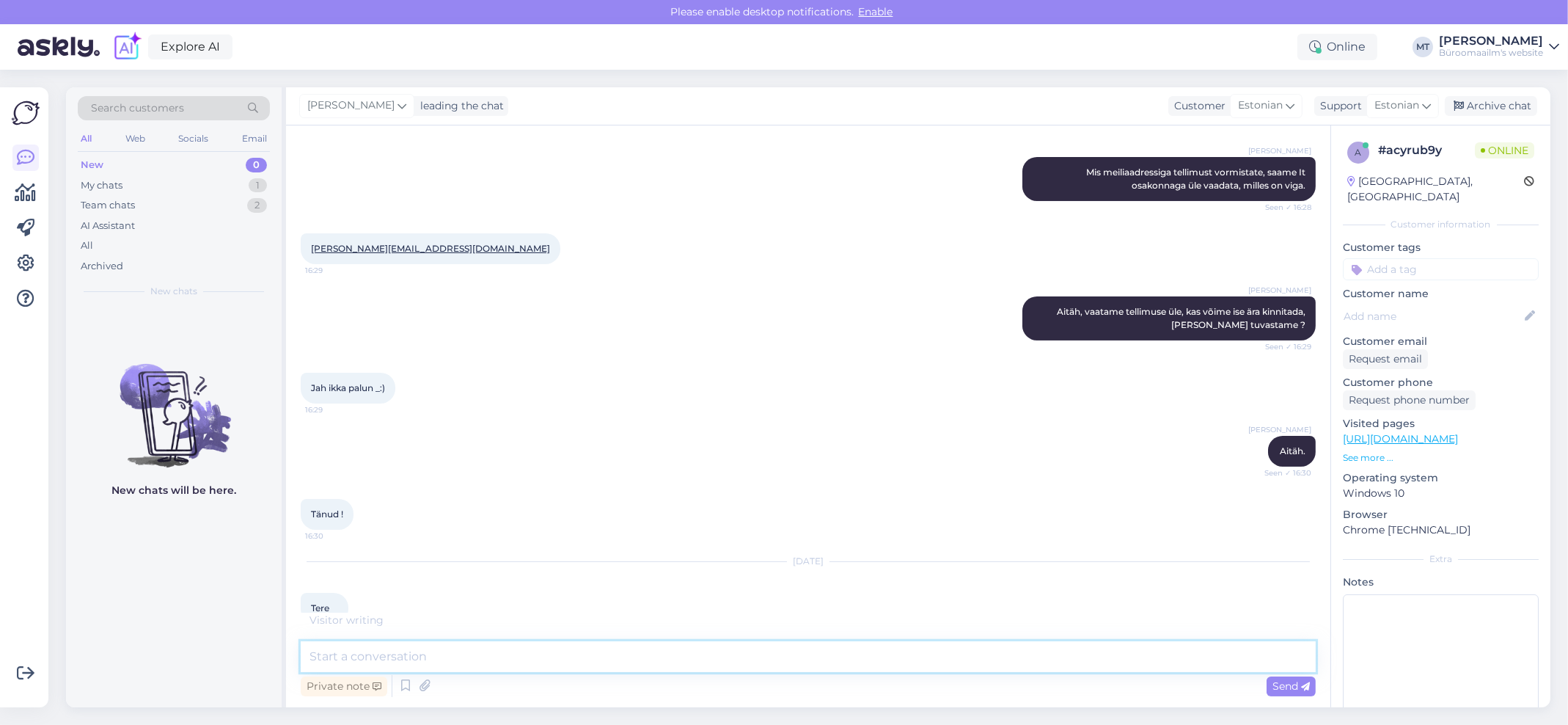
click at [374, 661] on textarea at bounding box center [808, 657] width 1015 height 31
type textarea "Tere."
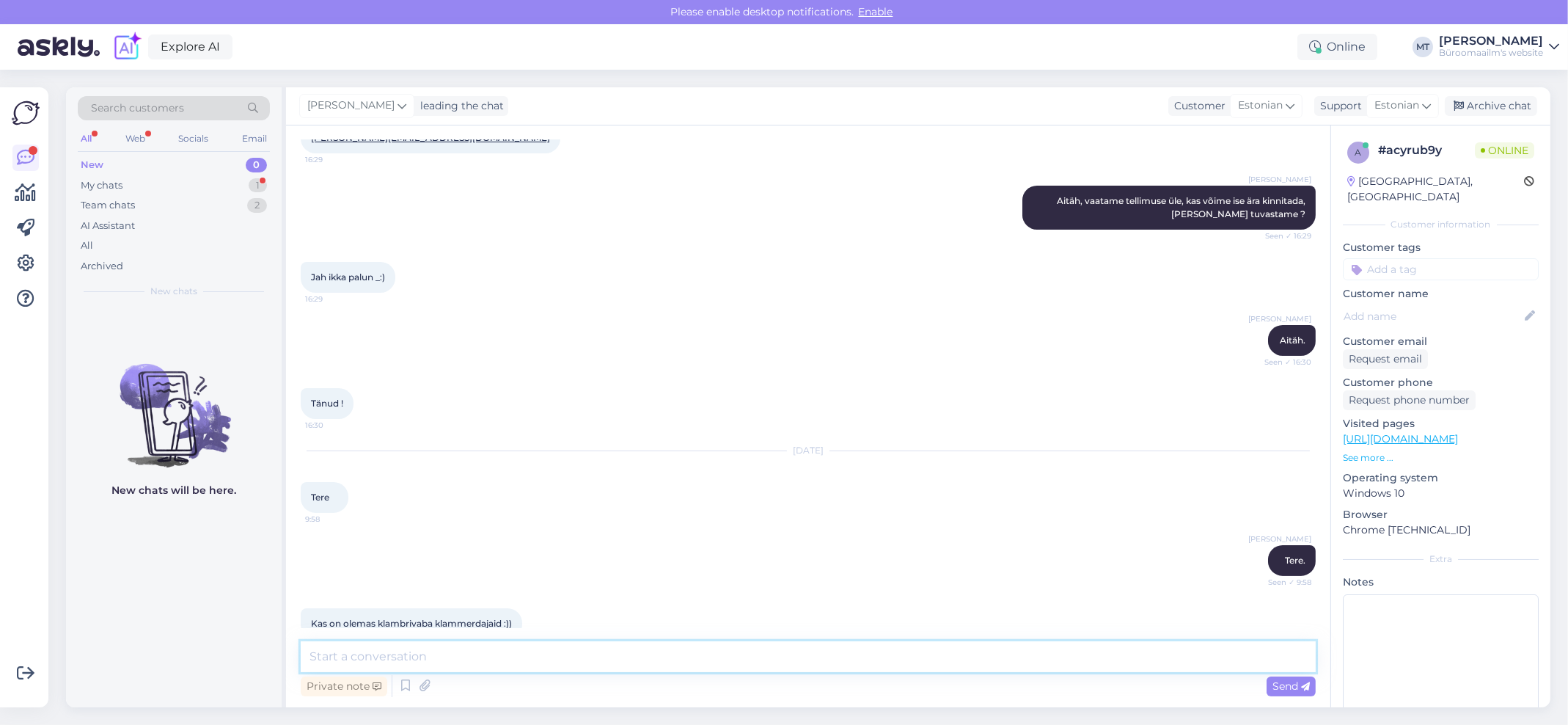
scroll to position [729, 0]
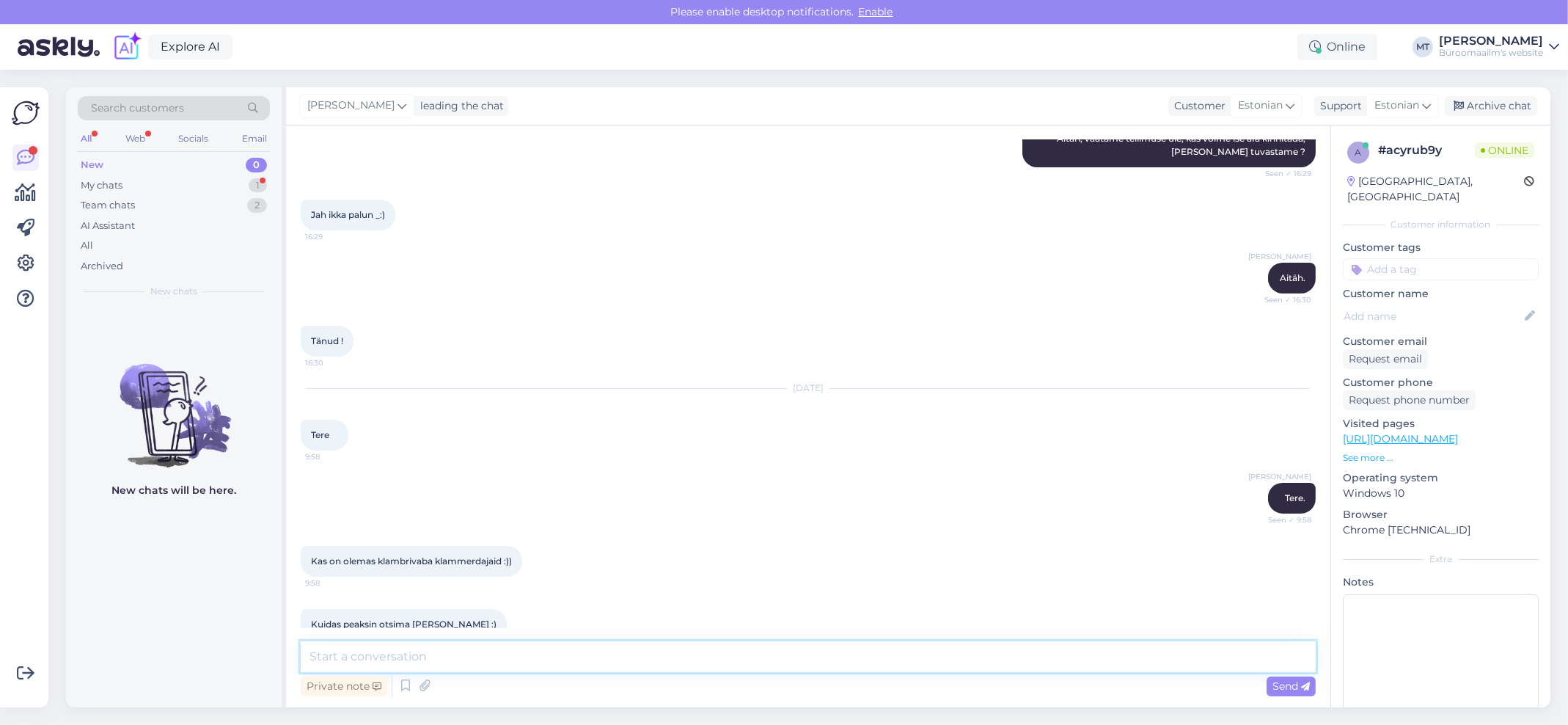
click at [390, 666] on textarea at bounding box center [808, 657] width 1015 height 31
type textarea "On olnud meie valikus, kohe otsin välja."
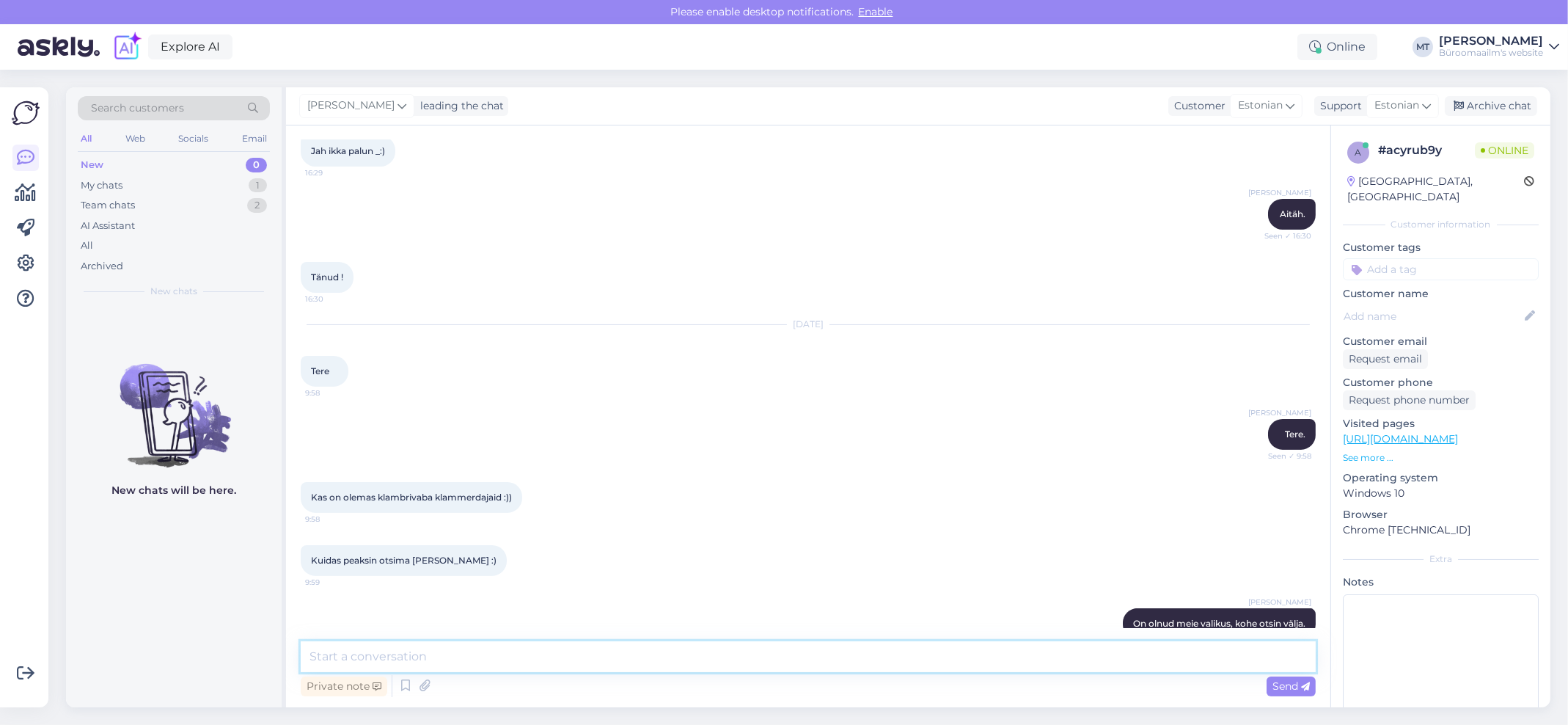
paste textarea "[URL][DOMAIN_NAME]"
type textarea "[URL][DOMAIN_NAME]"
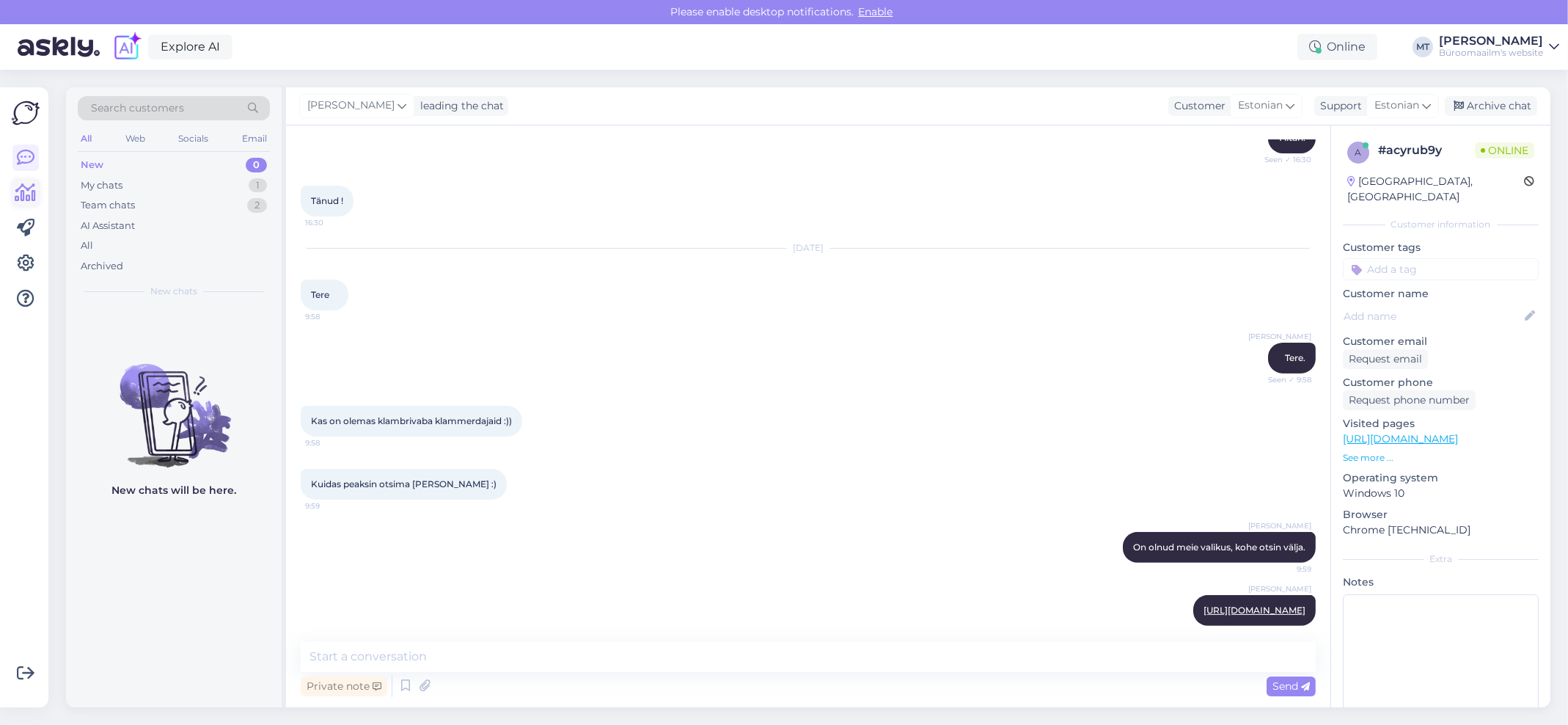
drag, startPoint x: 9, startPoint y: 194, endPoint x: 25, endPoint y: 190, distance: 16.5
click at [9, 194] on div "Get more Your checklist to get more value from Askly. Close Connect FB and IG m…" at bounding box center [24, 397] width 48 height 620
click at [24, 190] on icon at bounding box center [26, 193] width 21 height 18
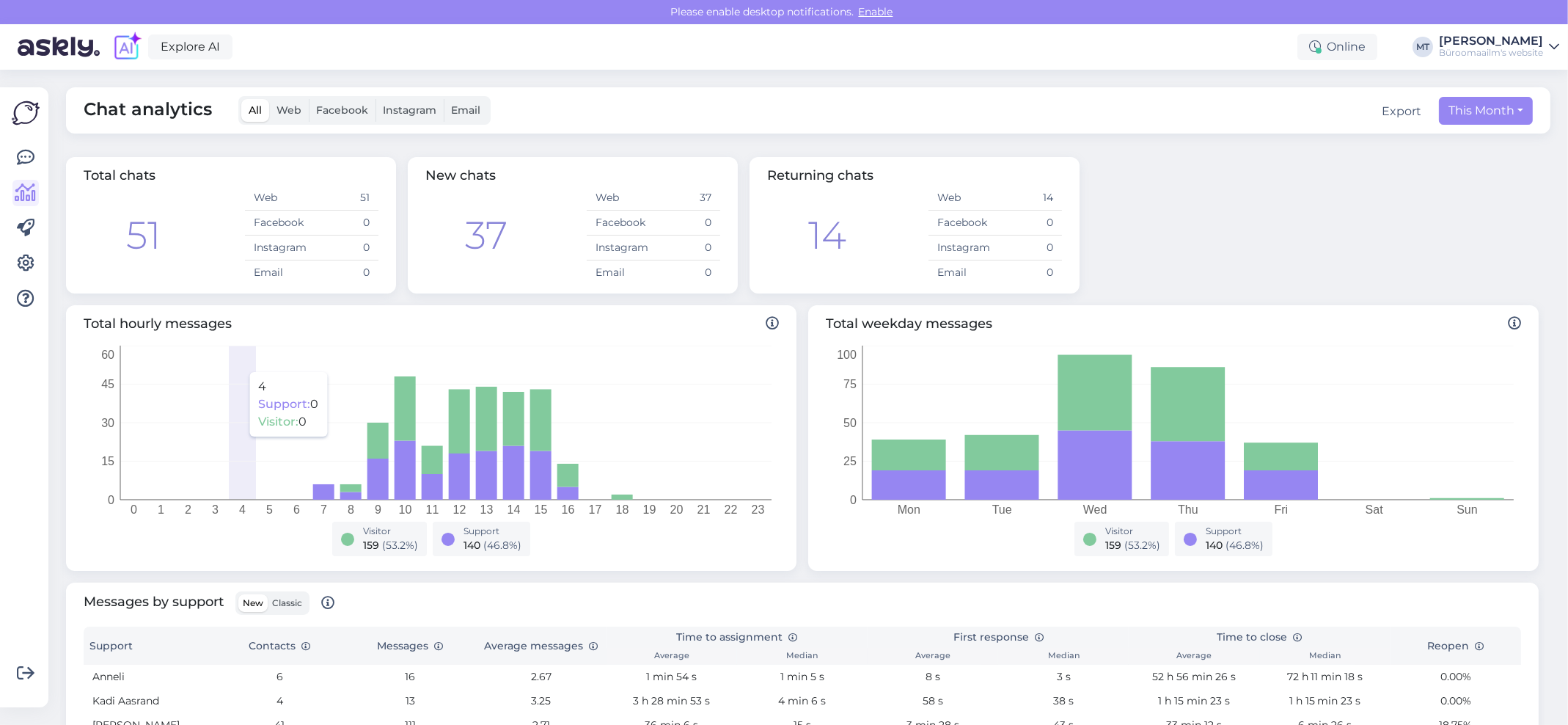
scroll to position [379, 0]
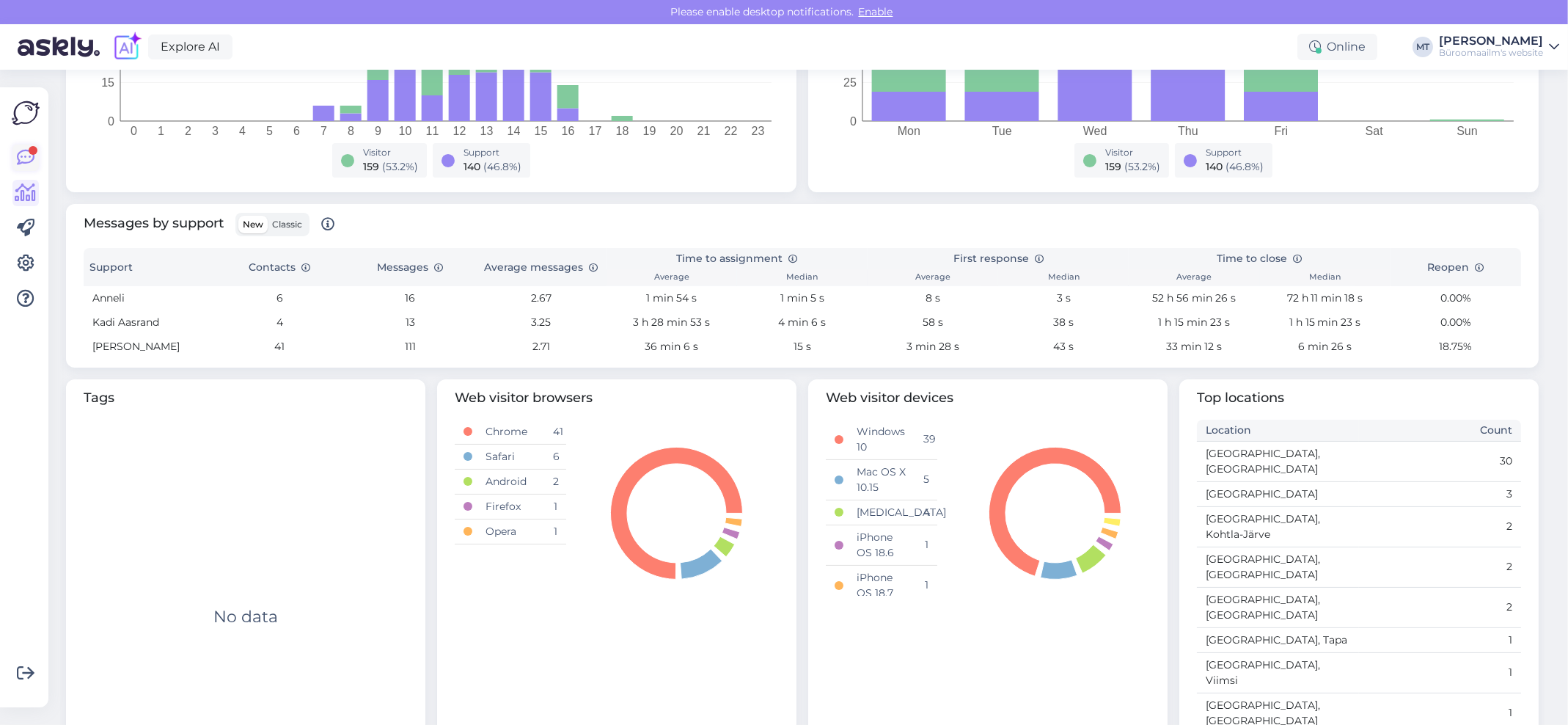
click at [17, 150] on icon at bounding box center [26, 157] width 18 height 18
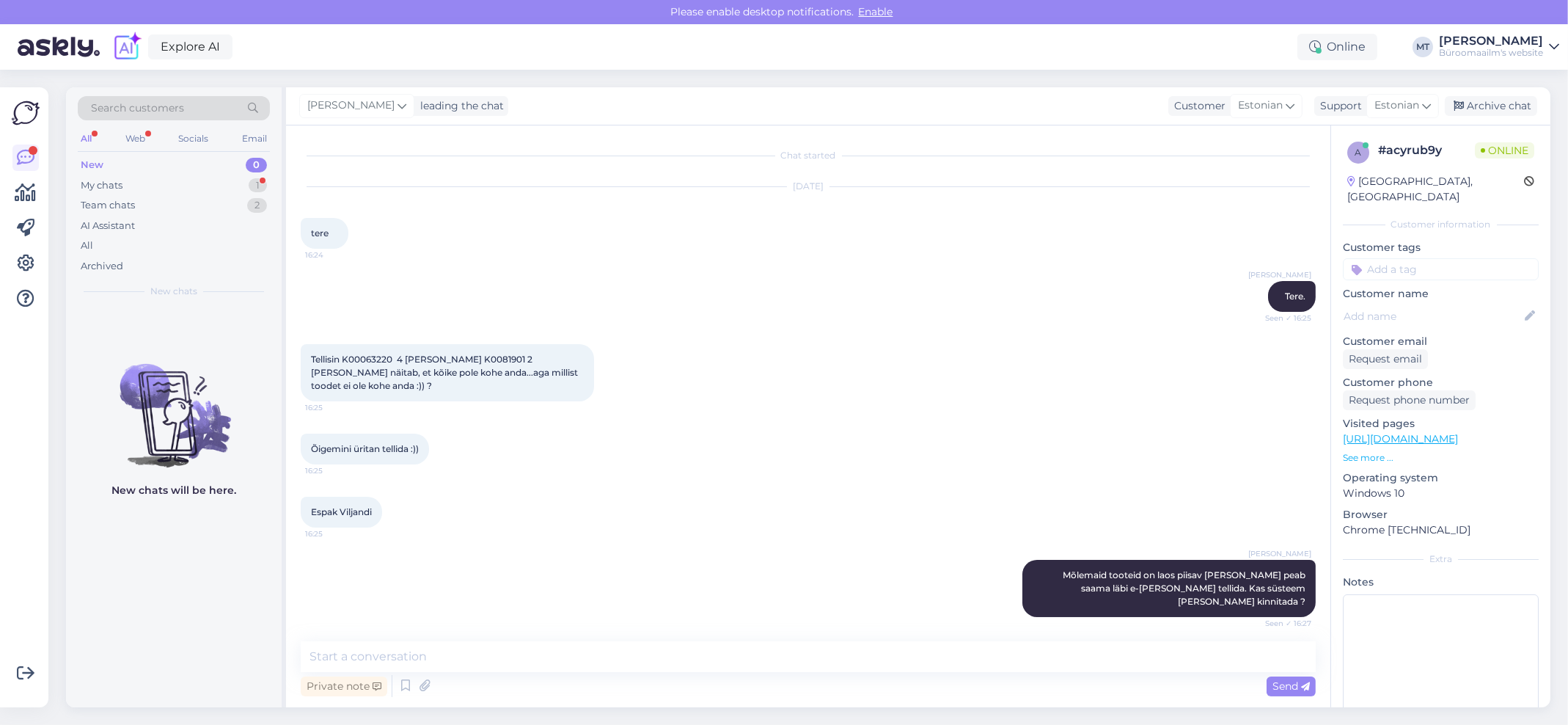
scroll to position [931, 0]
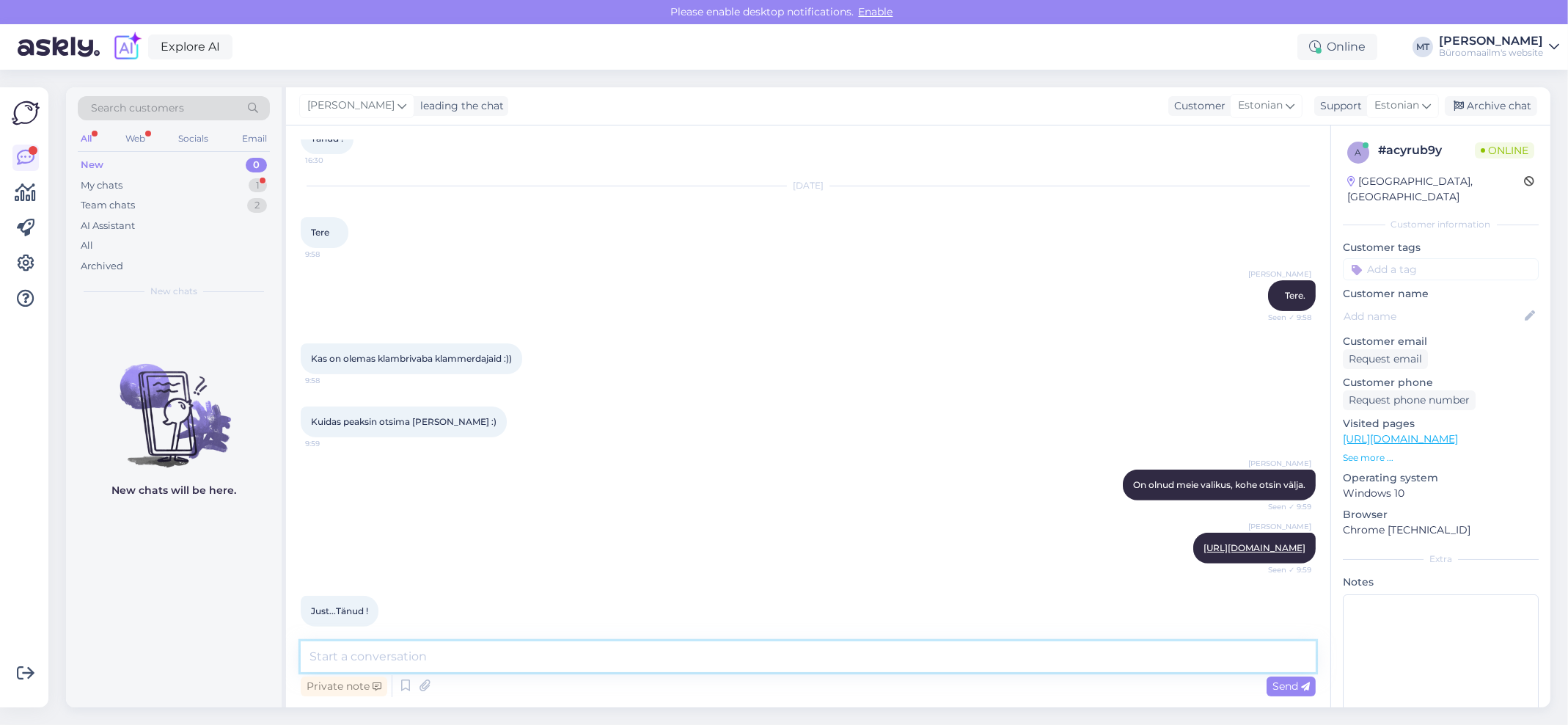
click at [387, 657] on textarea at bounding box center [808, 657] width 1015 height 31
type textarea "Aitäh."
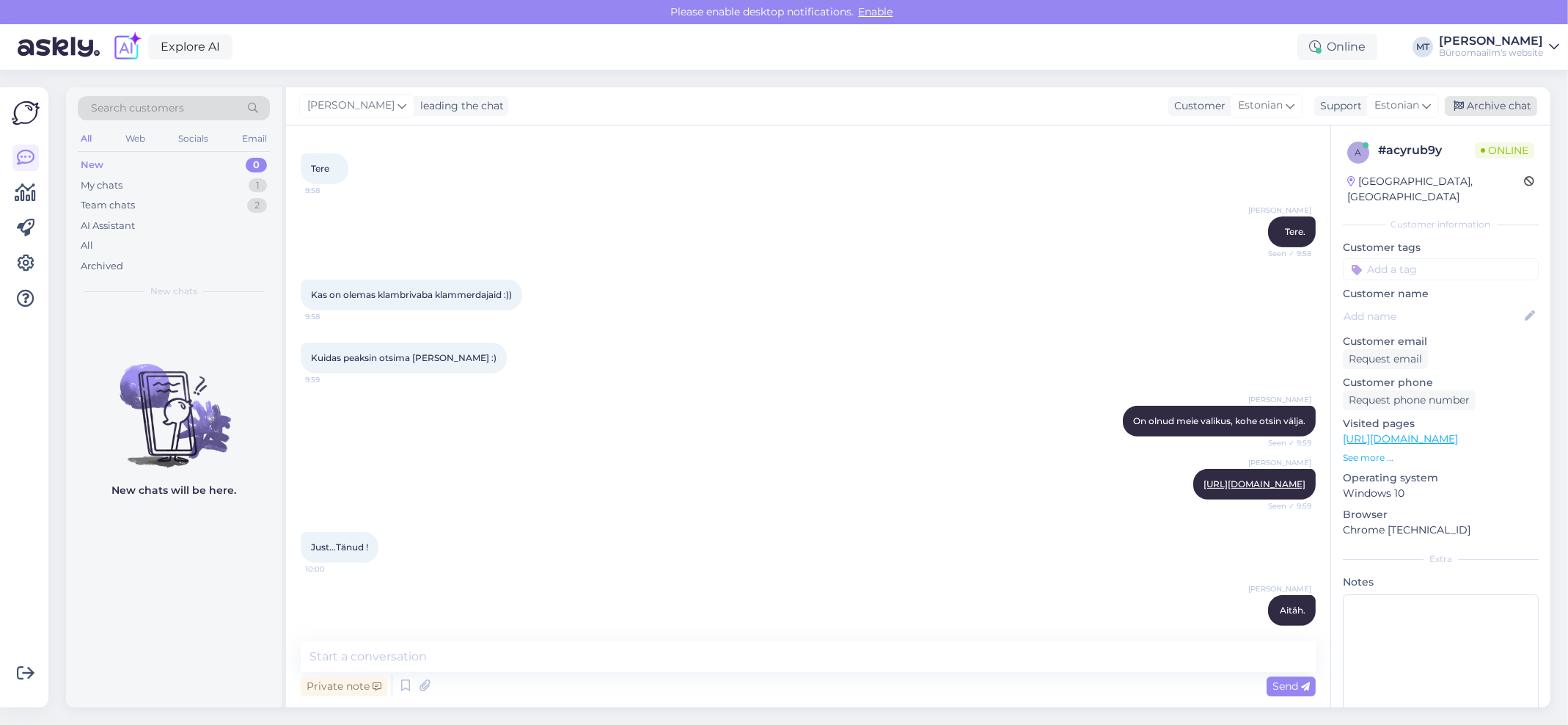
click at [1510, 103] on div "Archive chat" at bounding box center [1490, 106] width 93 height 19
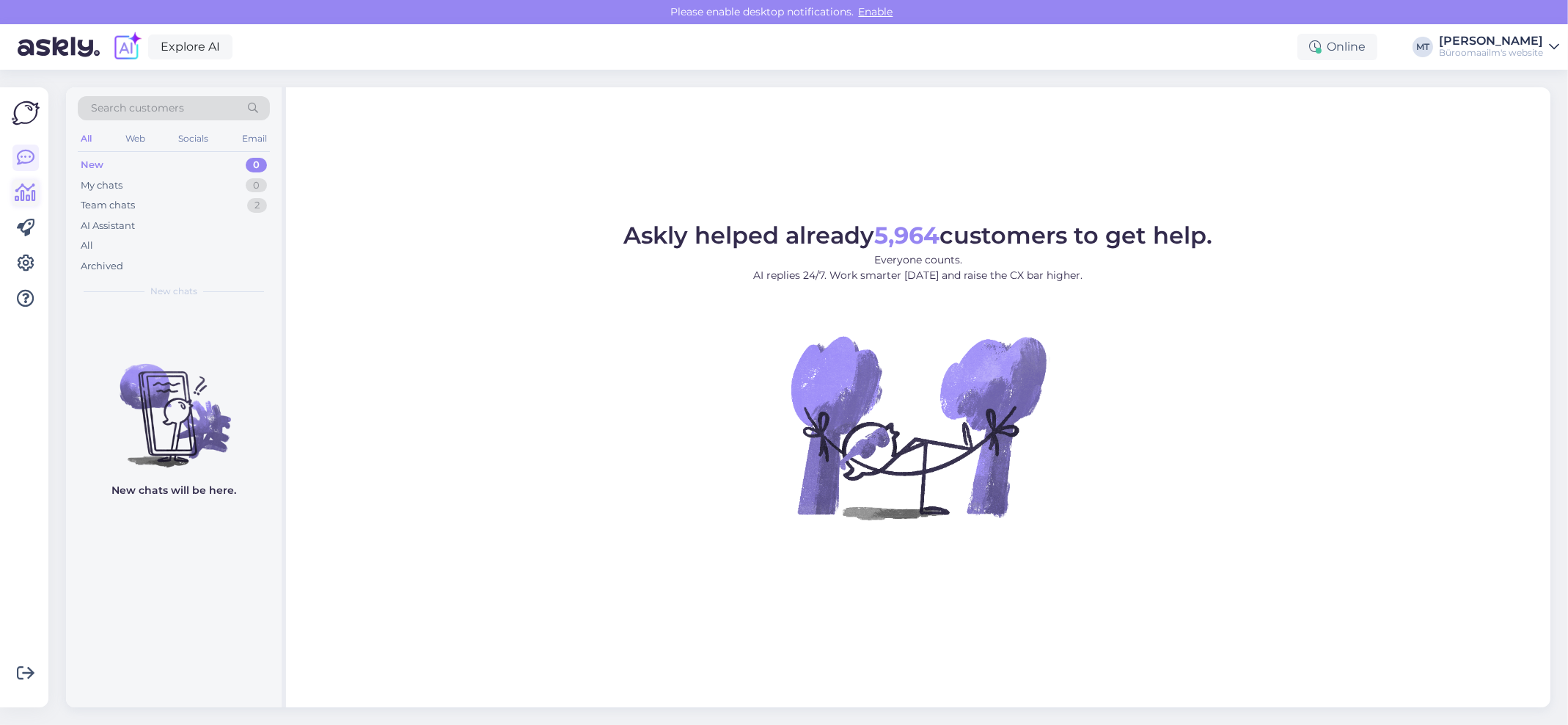
click at [30, 196] on icon at bounding box center [26, 193] width 21 height 18
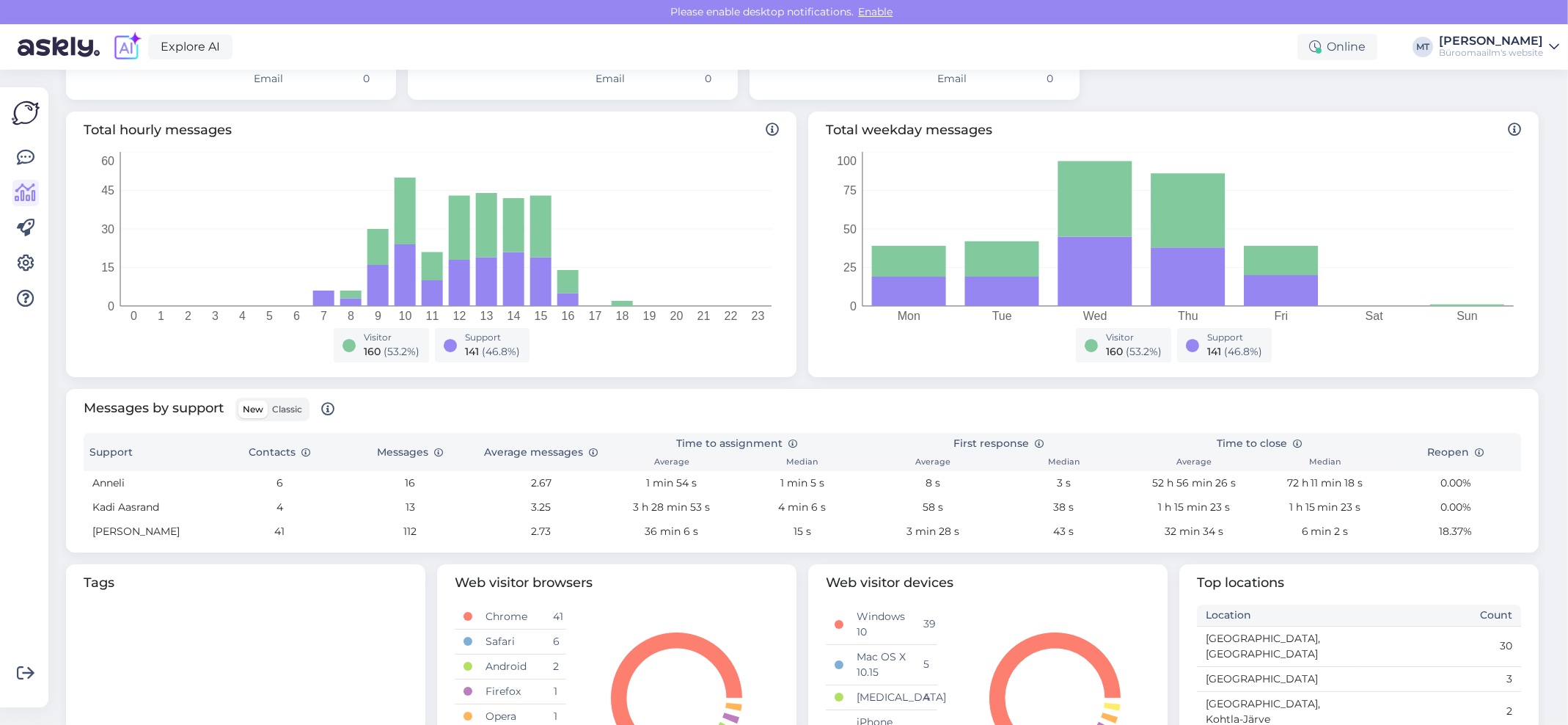
scroll to position [196, 0]
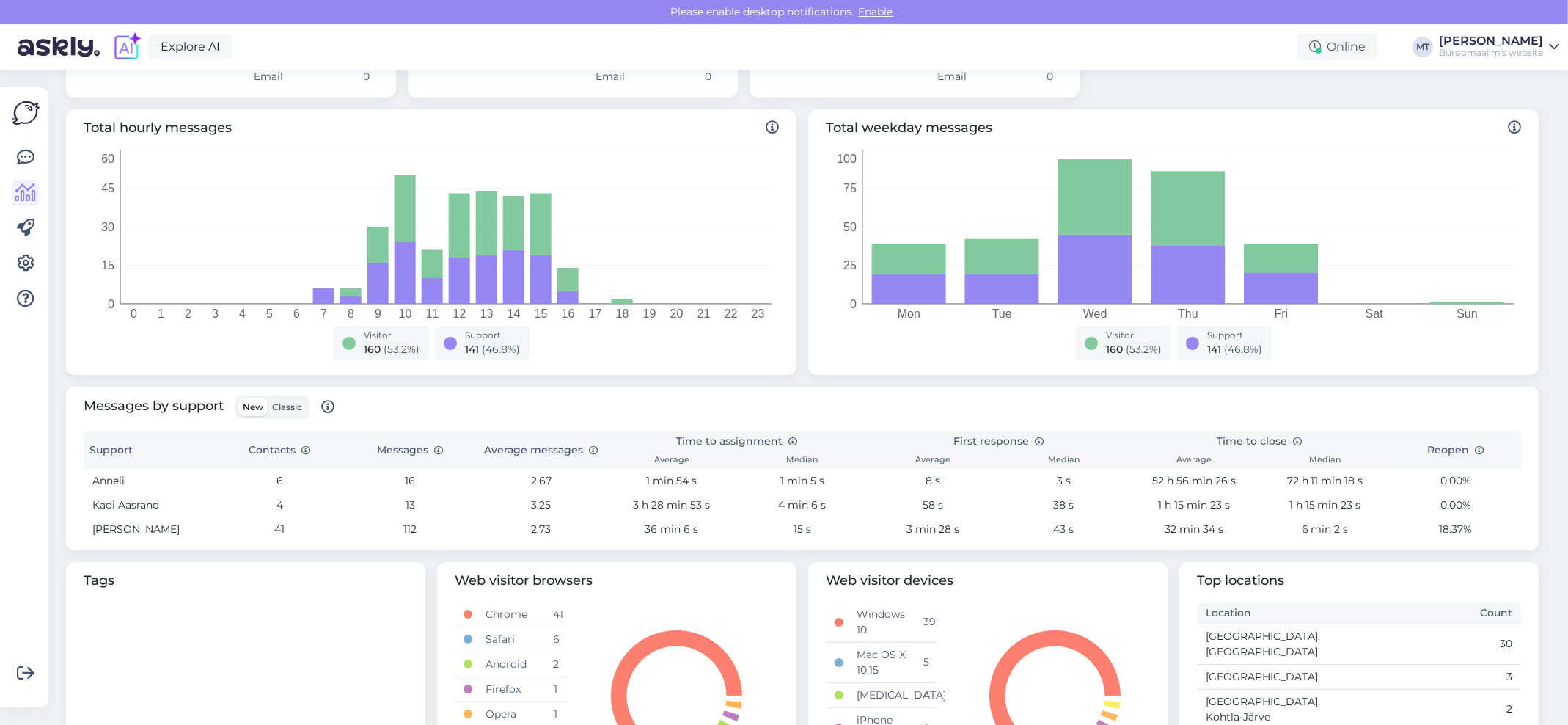
click at [280, 405] on span "Classic" at bounding box center [287, 407] width 30 height 11
click at [267, 398] on input "Classic" at bounding box center [267, 398] width 0 height 0
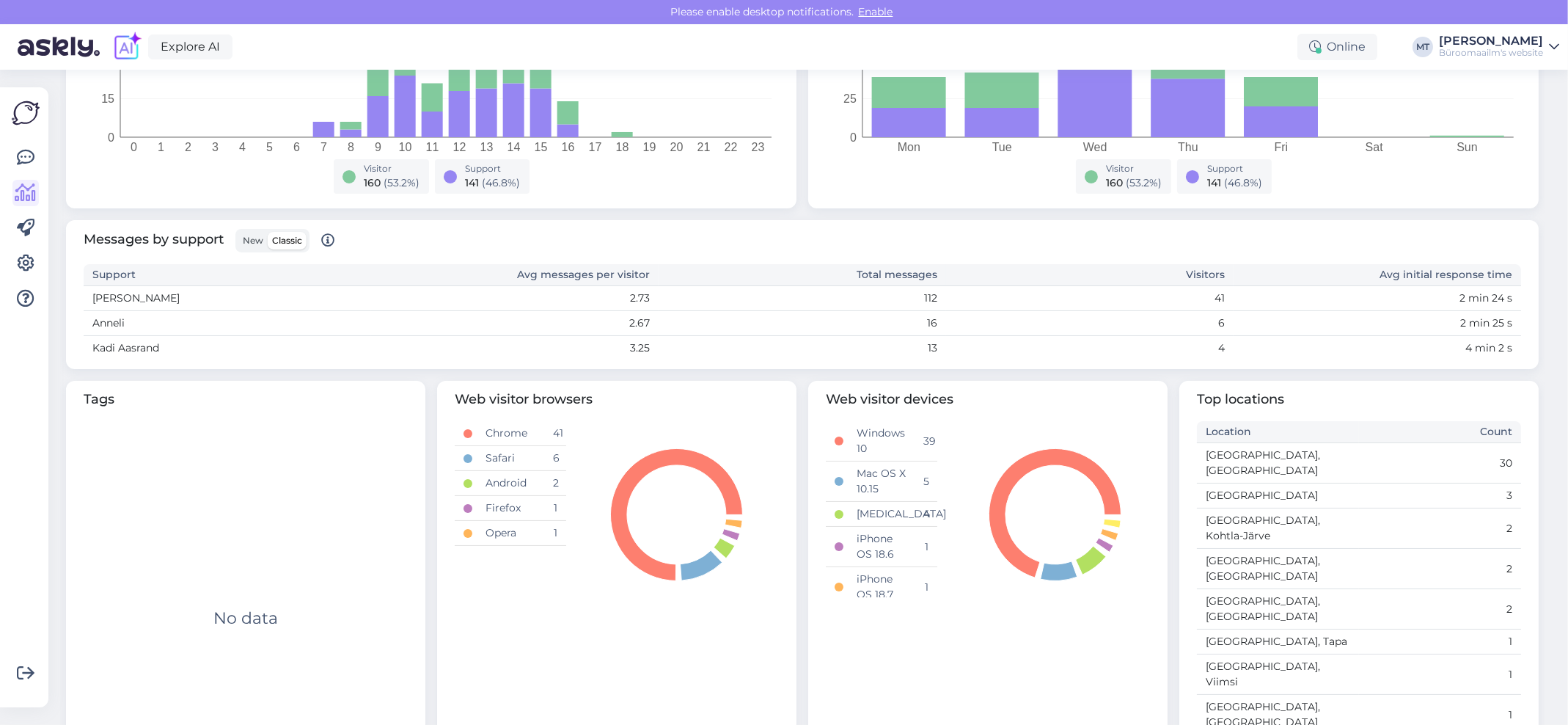
scroll to position [363, 0]
click at [26, 154] on icon at bounding box center [26, 157] width 18 height 18
